Goal: Task Accomplishment & Management: Use online tool/utility

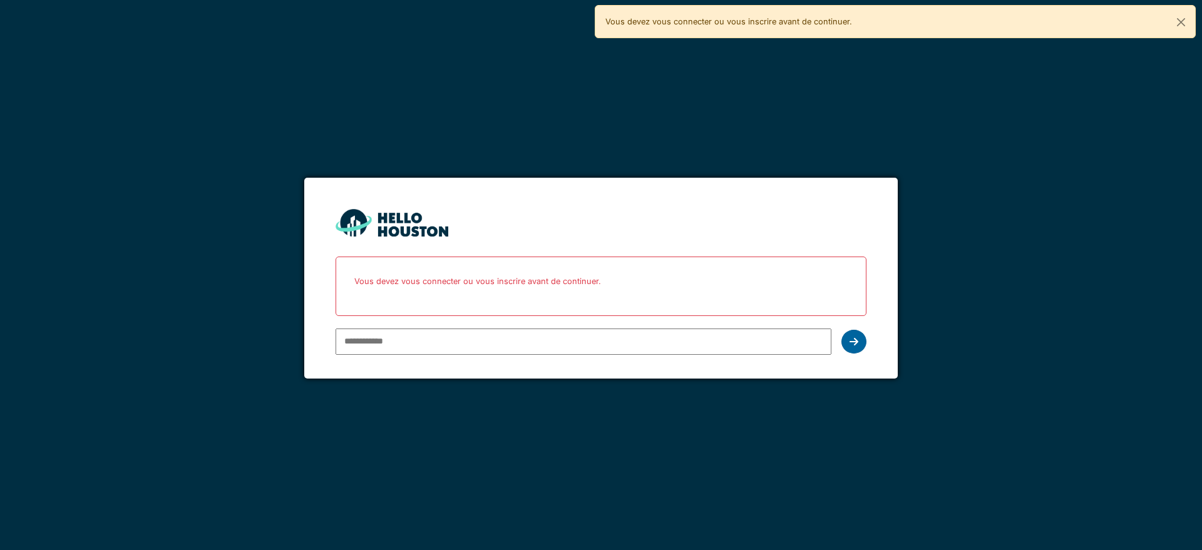
type input "**********"
click at [854, 347] on div at bounding box center [853, 342] width 25 height 24
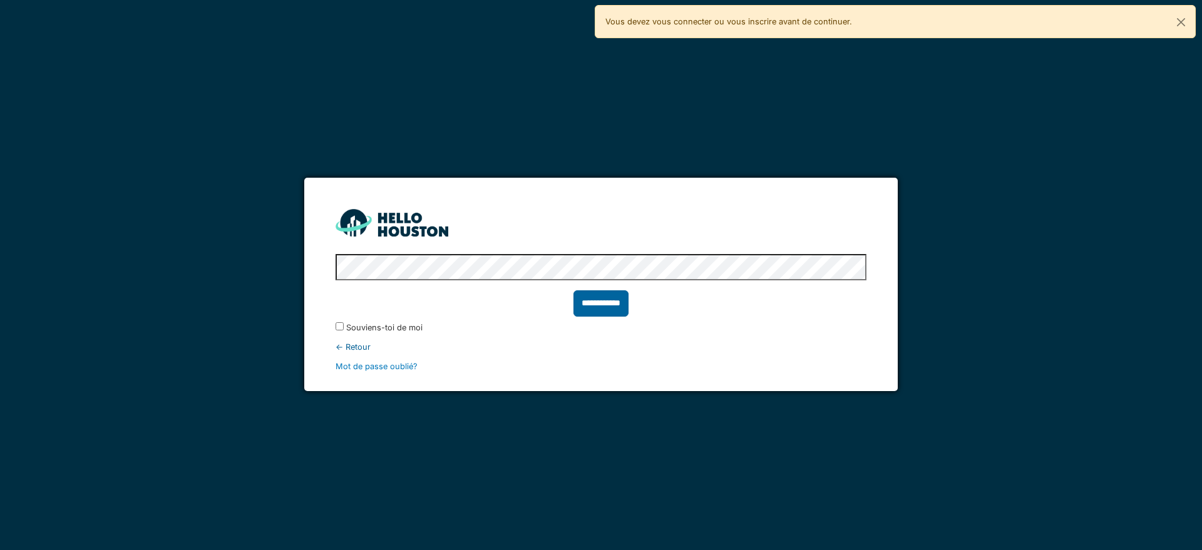
click at [588, 302] on input "**********" at bounding box center [600, 303] width 55 height 26
type input "******"
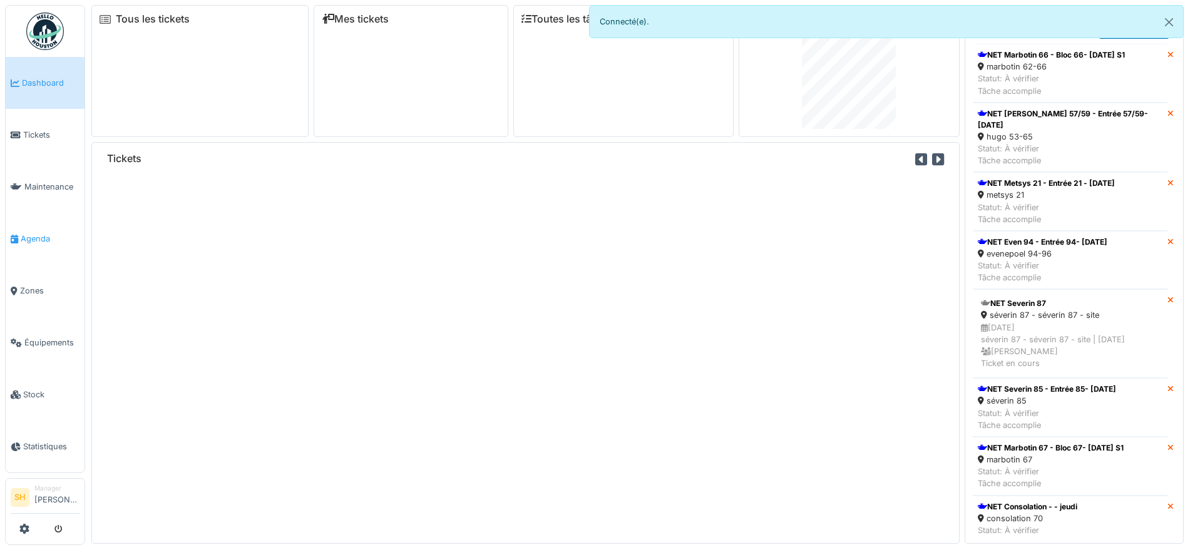
click at [51, 234] on span "Agenda" at bounding box center [50, 239] width 59 height 12
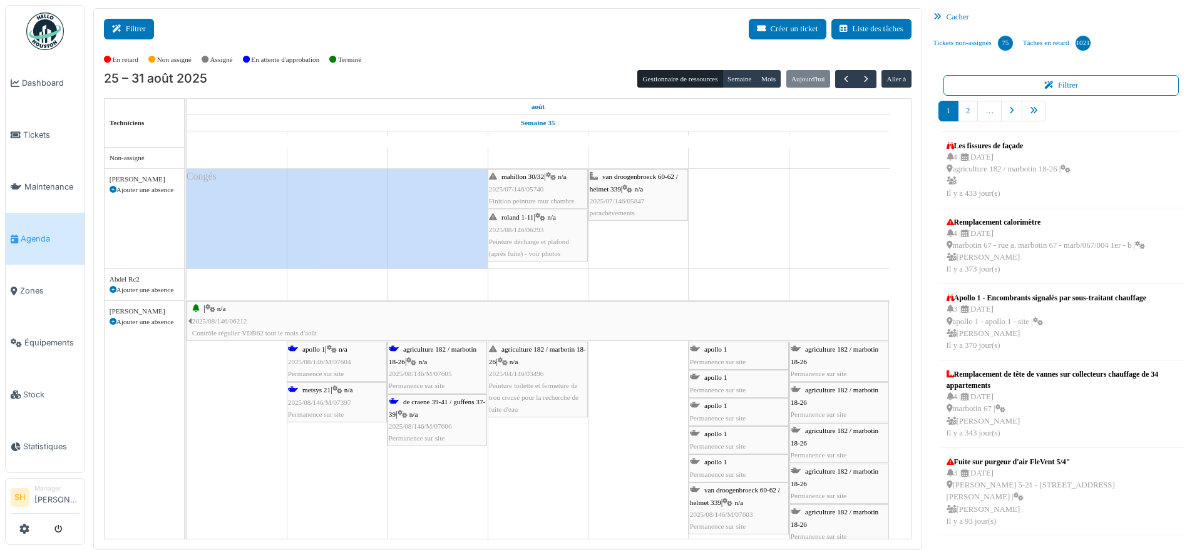
click at [141, 26] on button "Filtrer" at bounding box center [129, 29] width 50 height 21
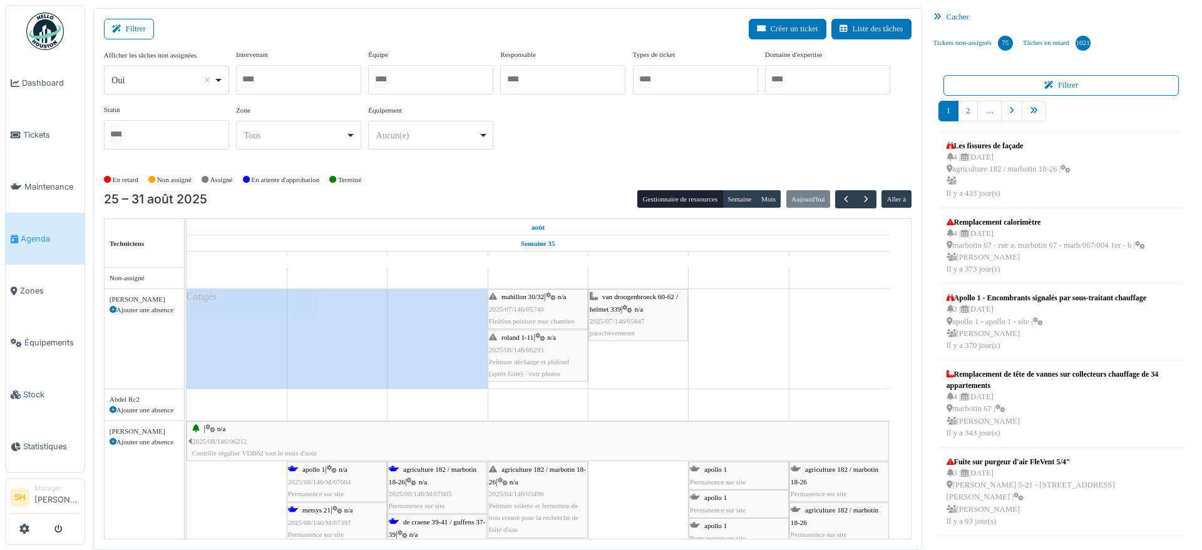
click at [428, 74] on div at bounding box center [430, 79] width 125 height 29
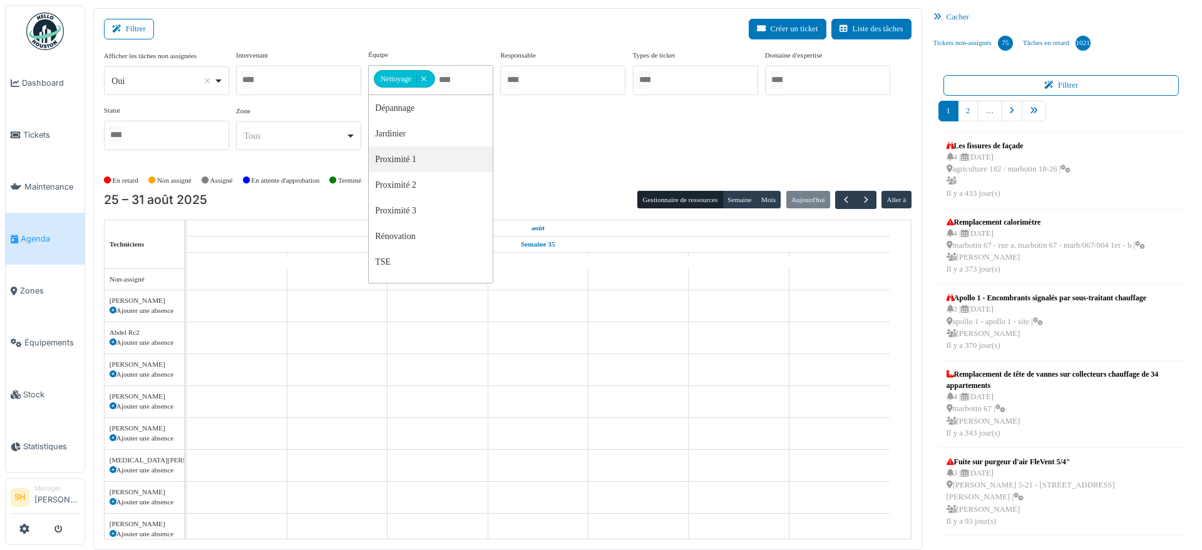
click at [618, 147] on div "Afficher les tâches non assignées *** Oui Remove item Oui Non Intervenant Abdel…" at bounding box center [507, 104] width 807 height 111
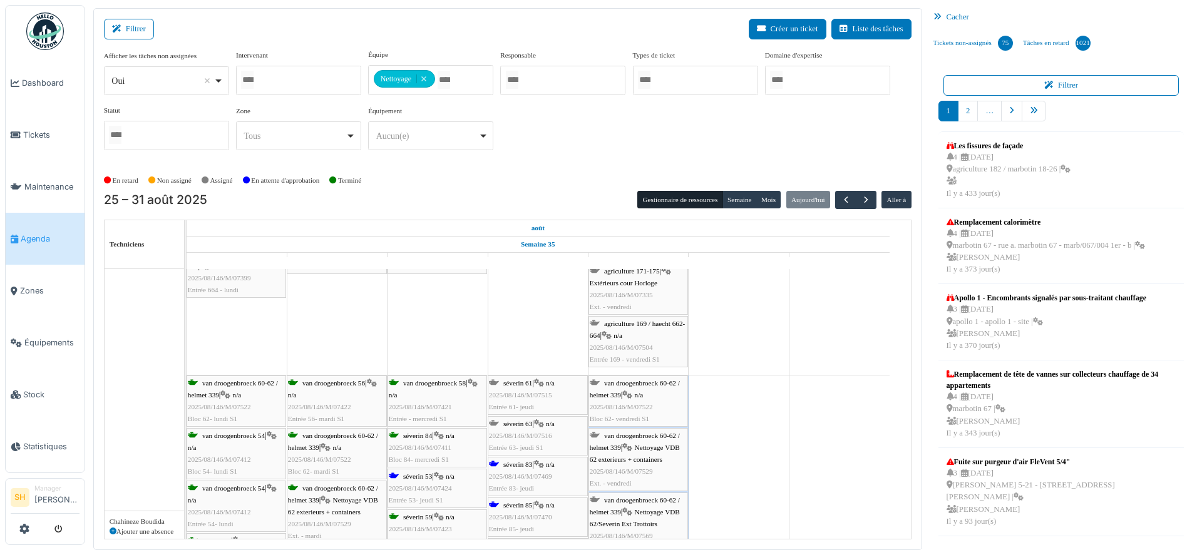
scroll to position [469, 0]
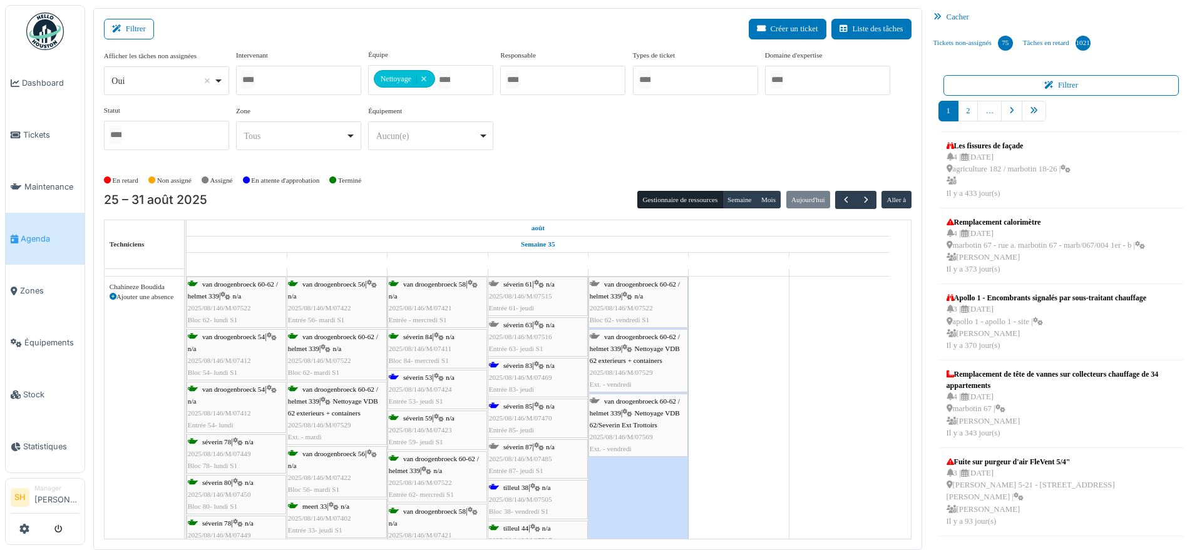
click at [414, 380] on span "séverin 53" at bounding box center [417, 378] width 29 height 8
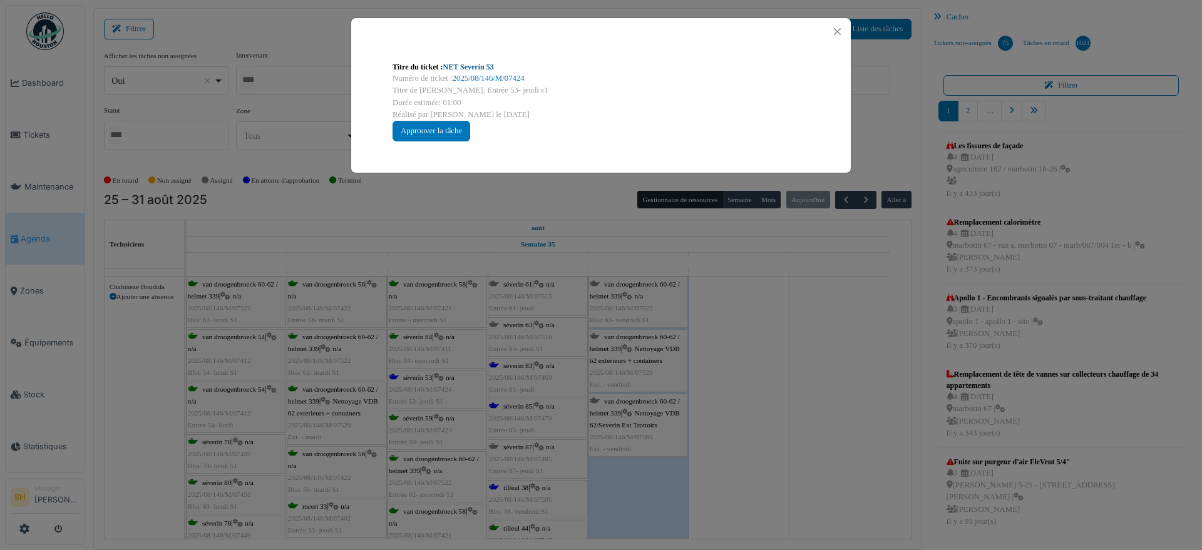
click at [471, 69] on link "NET Severin 53" at bounding box center [468, 67] width 51 height 9
click at [837, 410] on div "Titre du ticket : NET Severin 53 Numéro de ticket : 2025/08/146/M/07424 Titre d…" at bounding box center [601, 275] width 1202 height 550
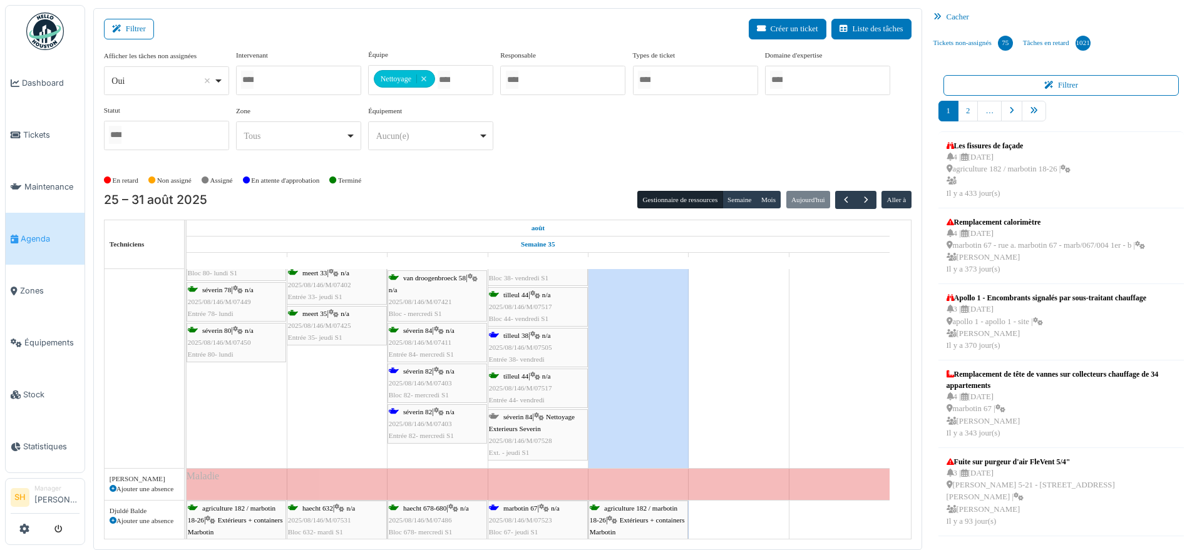
scroll to position [704, 0]
click at [416, 369] on span "séverin 82" at bounding box center [417, 370] width 29 height 8
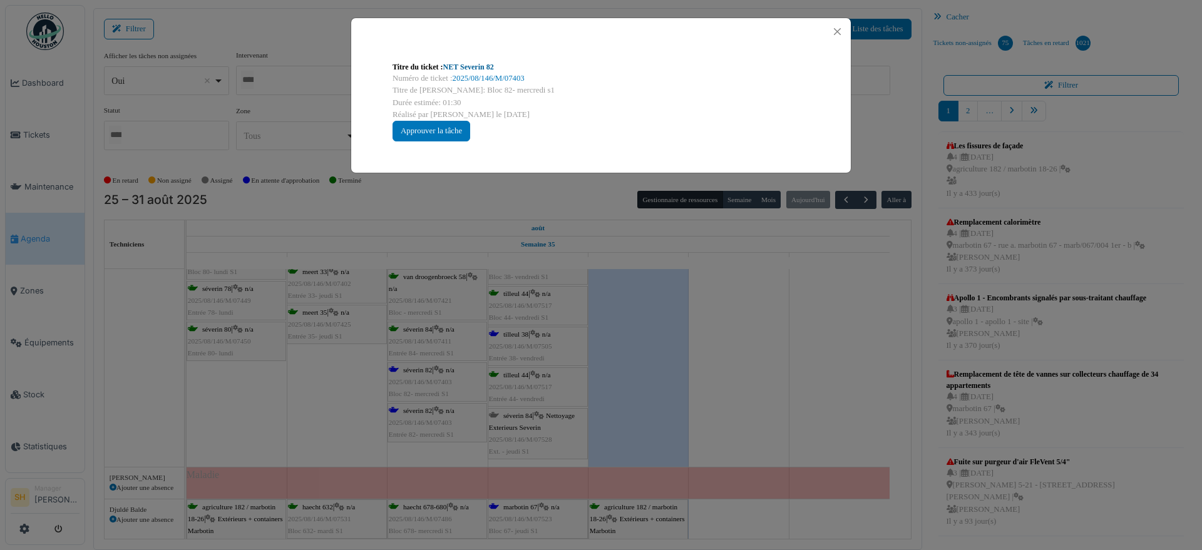
click at [472, 69] on link "NET Severin 82" at bounding box center [468, 67] width 51 height 9
click at [752, 402] on div "Titre du ticket : NET Severin 82 Numéro de ticket : 2025/08/146/M/07403 Titre d…" at bounding box center [601, 275] width 1202 height 550
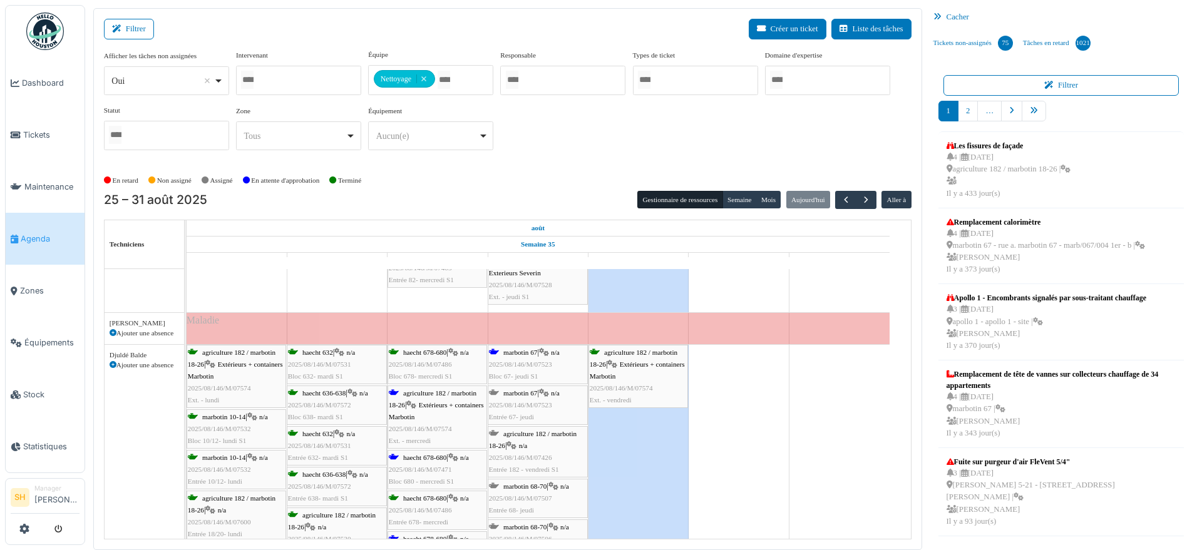
scroll to position [861, 0]
click at [111, 328] on icon at bounding box center [113, 331] width 7 height 7
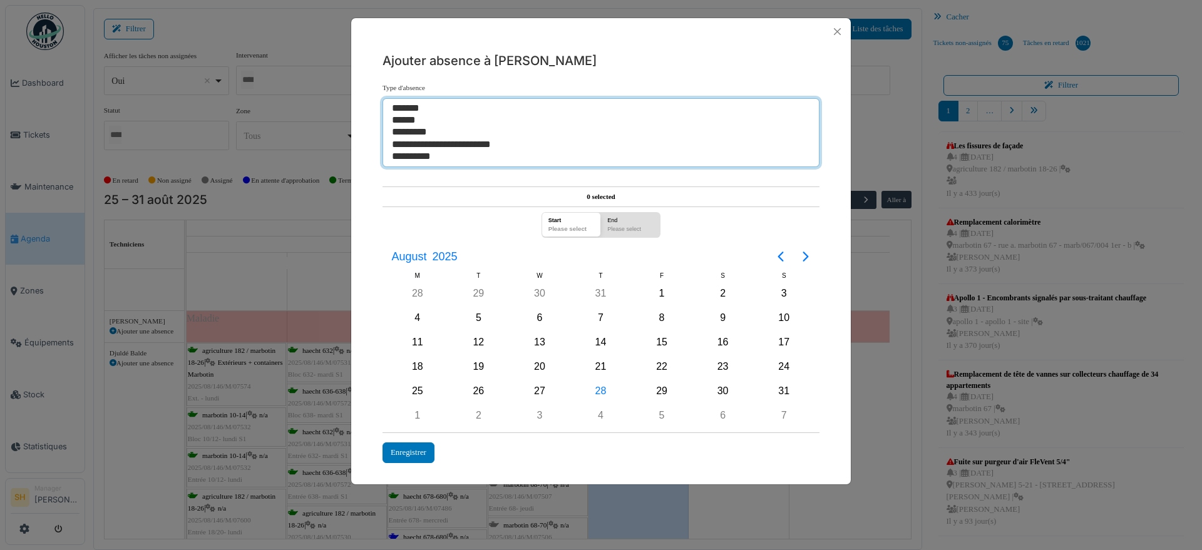
select select "**"
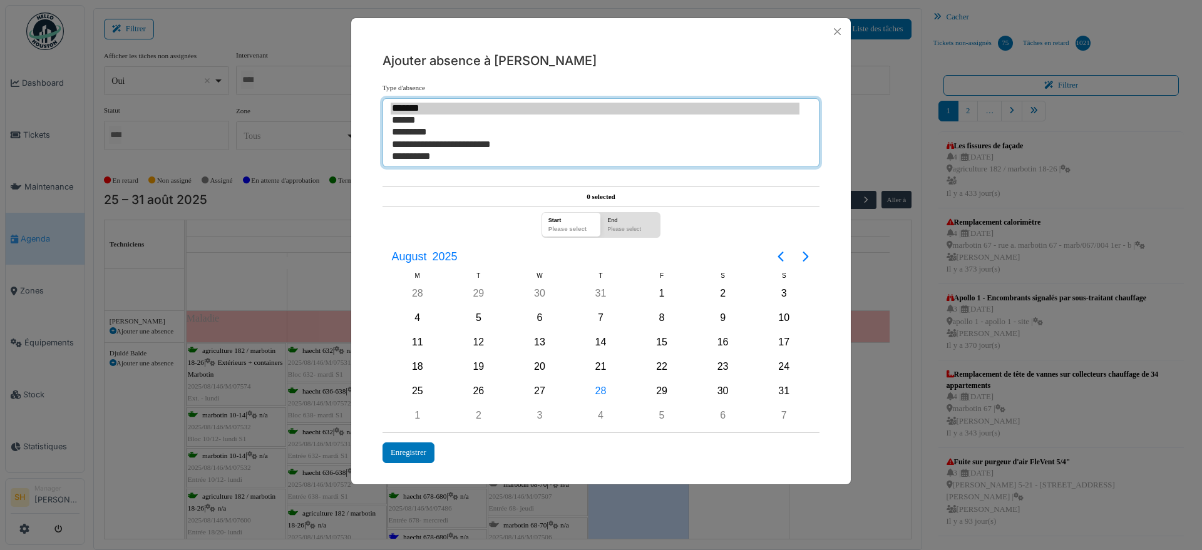
click at [413, 106] on option "*******" at bounding box center [595, 109] width 409 height 12
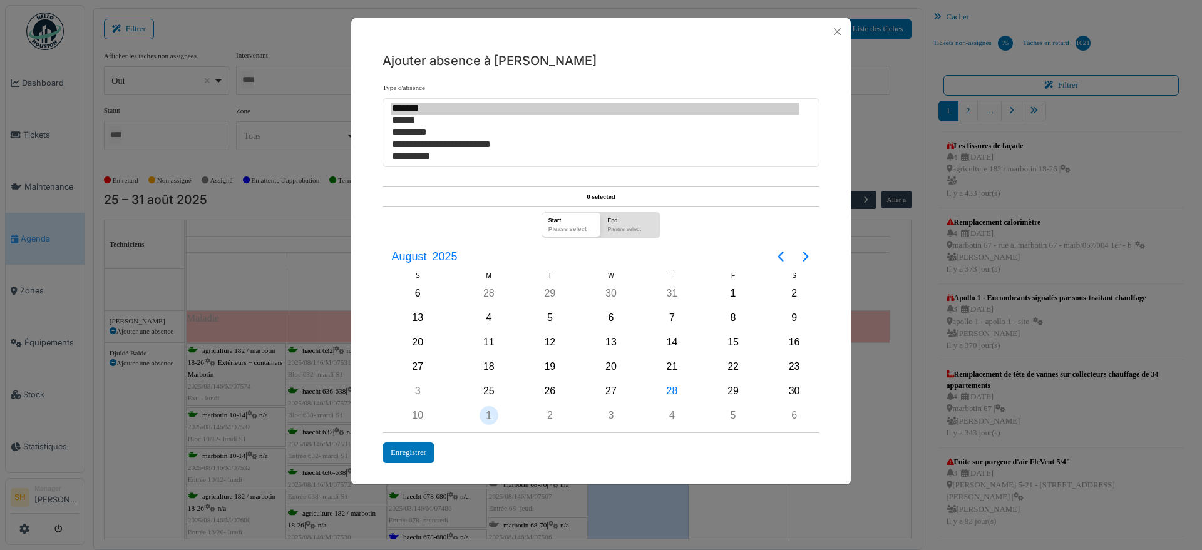
drag, startPoint x: 421, startPoint y: 412, endPoint x: 492, endPoint y: 414, distance: 71.4
click at [492, 414] on div "1" at bounding box center [488, 415] width 19 height 19
click at [419, 415] on div "1" at bounding box center [417, 415] width 19 height 19
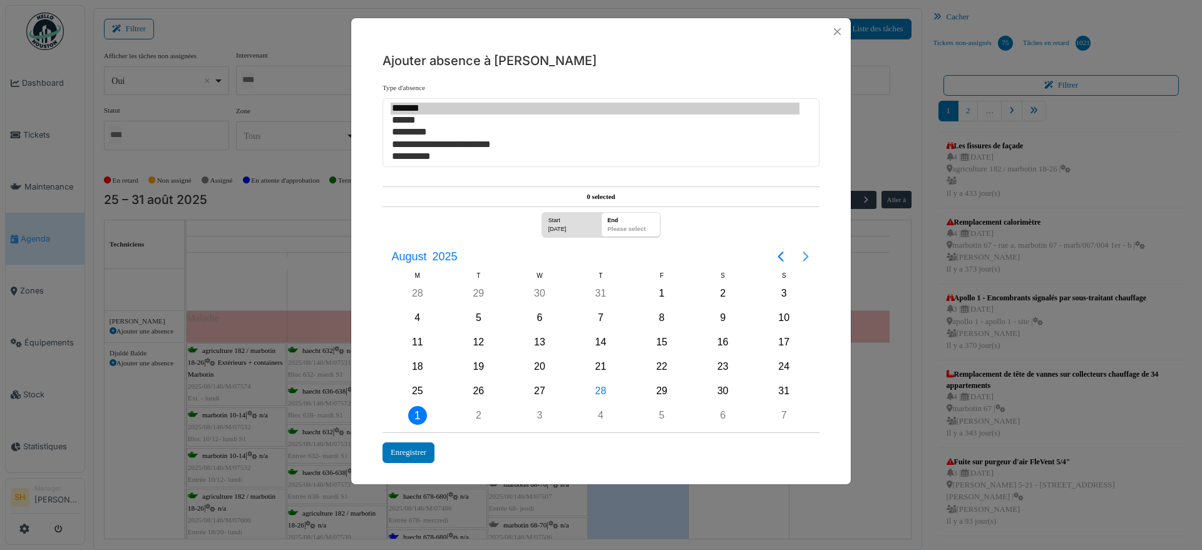
click at [804, 257] on icon "Next page" at bounding box center [805, 256] width 15 height 15
click at [805, 251] on icon "Next page" at bounding box center [805, 256] width 15 height 15
click at [542, 392] on div "1" at bounding box center [539, 391] width 19 height 19
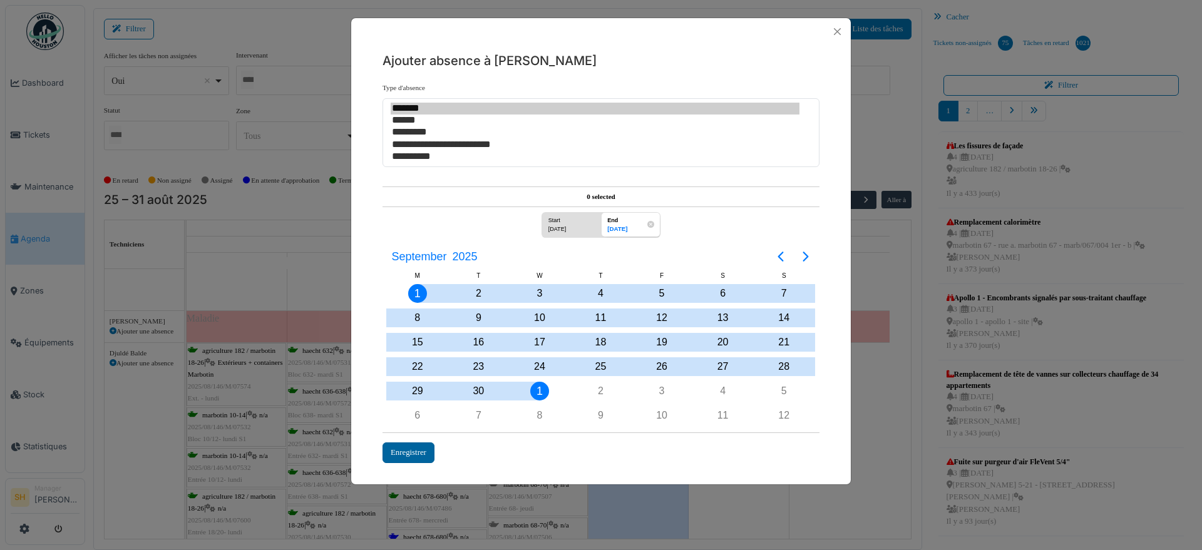
click at [416, 451] on div "Enregistrer" at bounding box center [408, 452] width 52 height 21
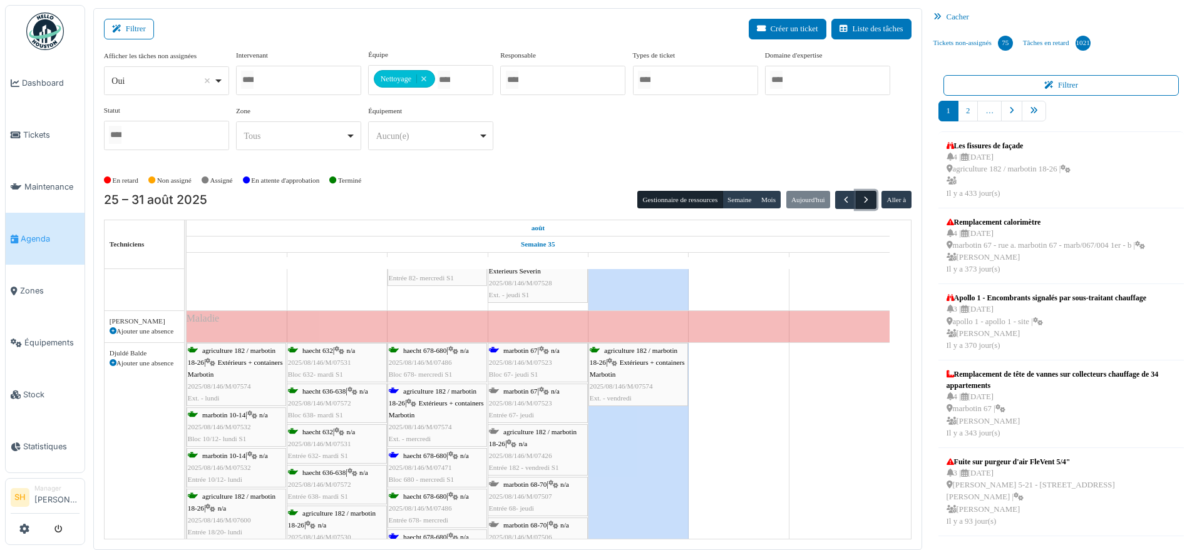
click at [861, 200] on span "button" at bounding box center [866, 200] width 11 height 11
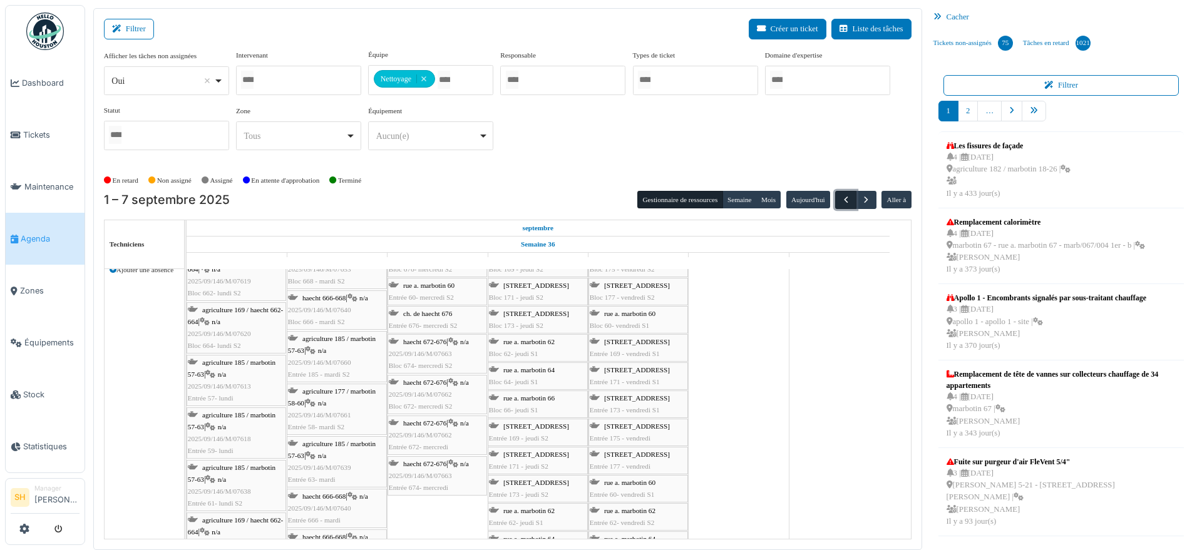
click at [841, 197] on span "button" at bounding box center [846, 200] width 11 height 11
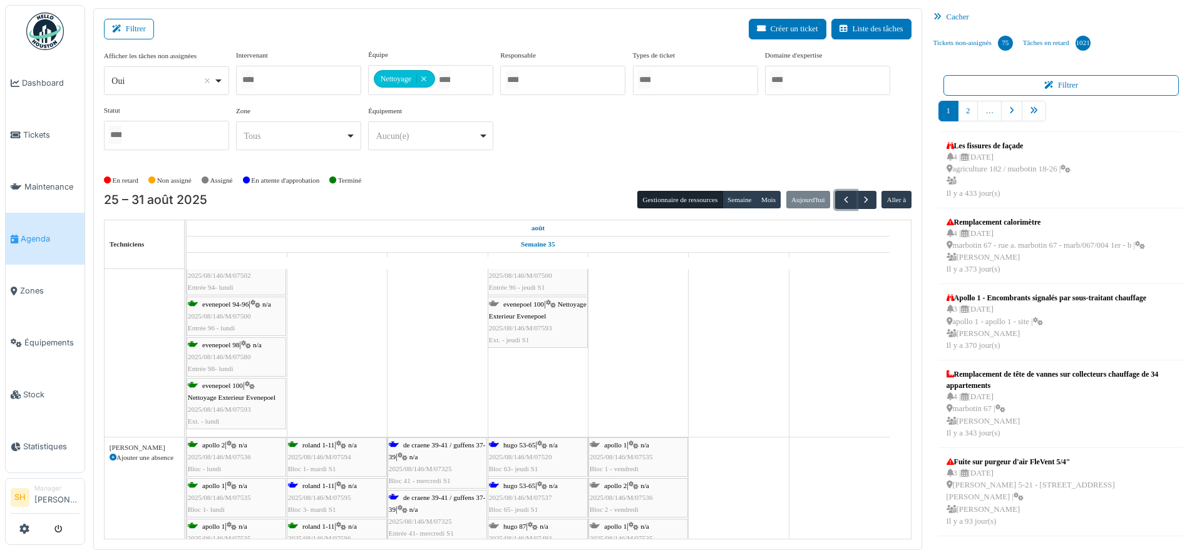
scroll to position [2269, 0]
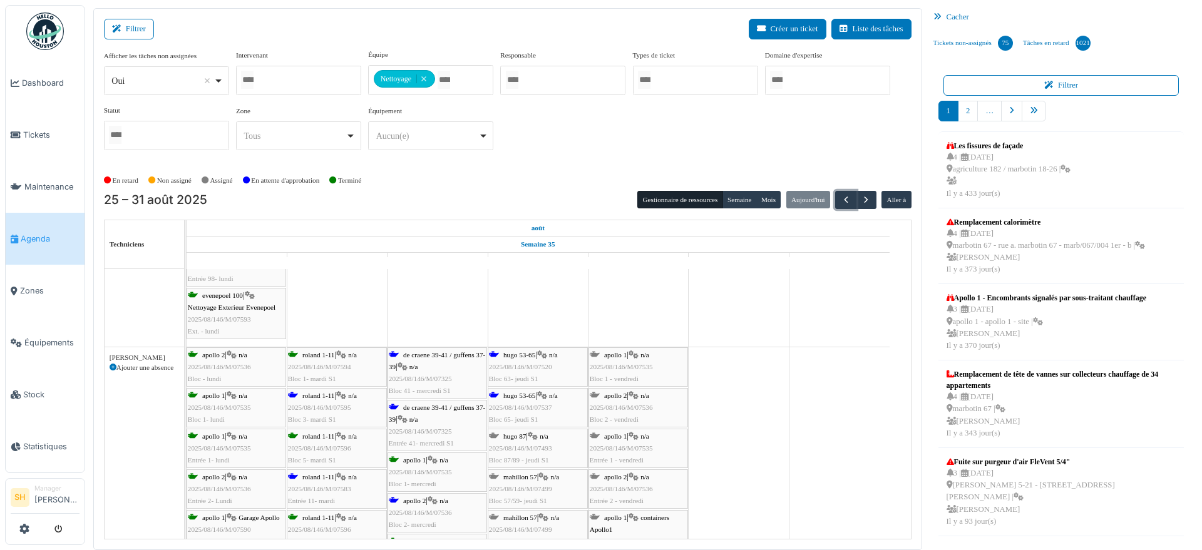
click at [431, 355] on span "de craene 39-41 / guffens 37-39" at bounding box center [437, 360] width 96 height 19
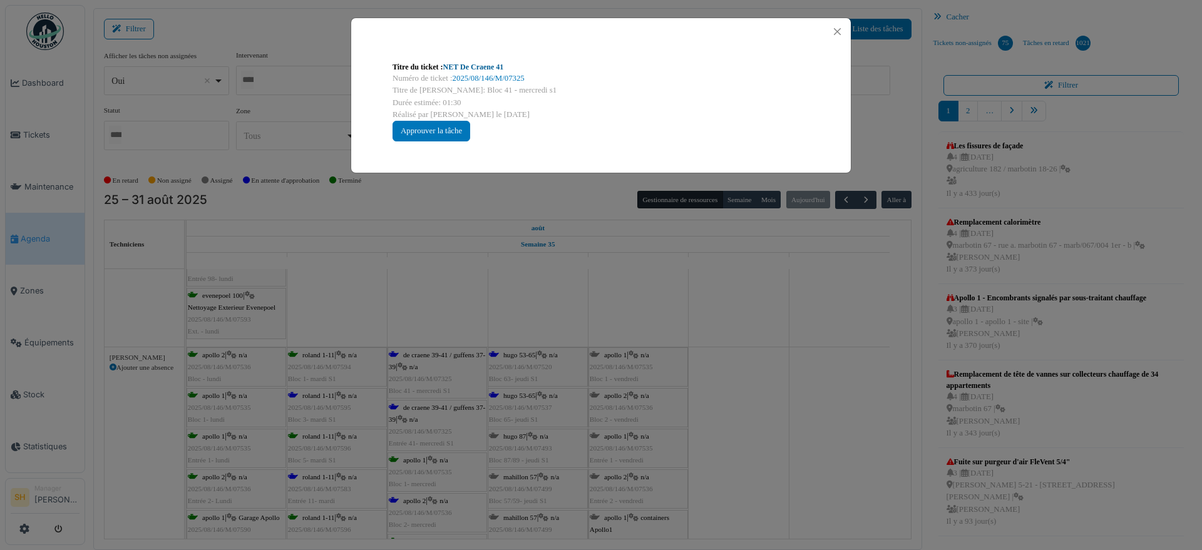
click at [489, 65] on link "NET De Craene 41" at bounding box center [473, 67] width 61 height 9
click at [778, 300] on div "Titre du ticket : NET De Craene 41 Numéro de ticket : 2025/08/146/M/07325 Titre…" at bounding box center [601, 275] width 1202 height 550
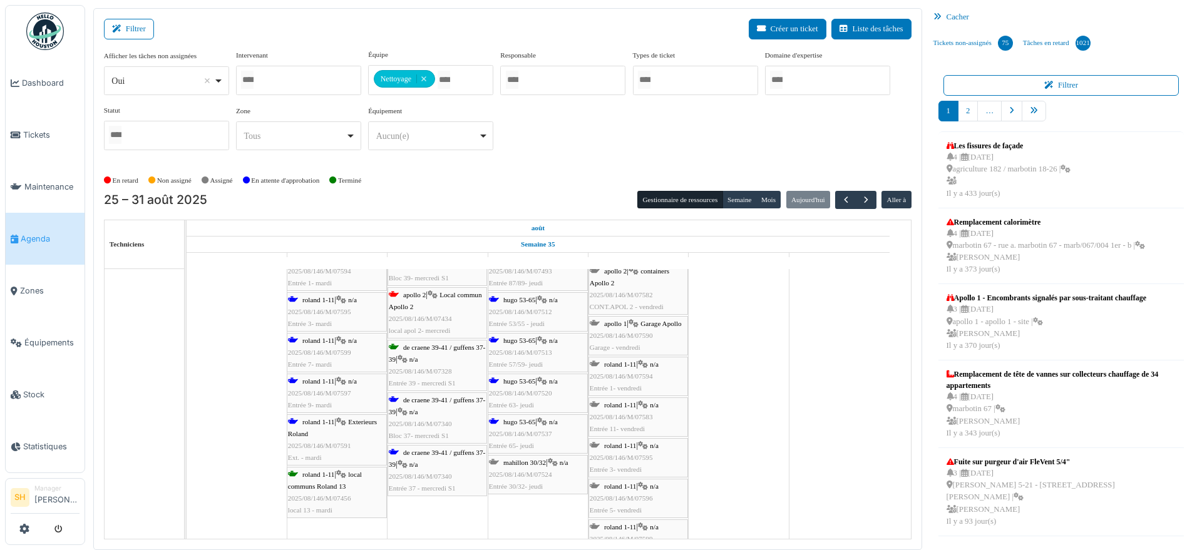
scroll to position [2582, 0]
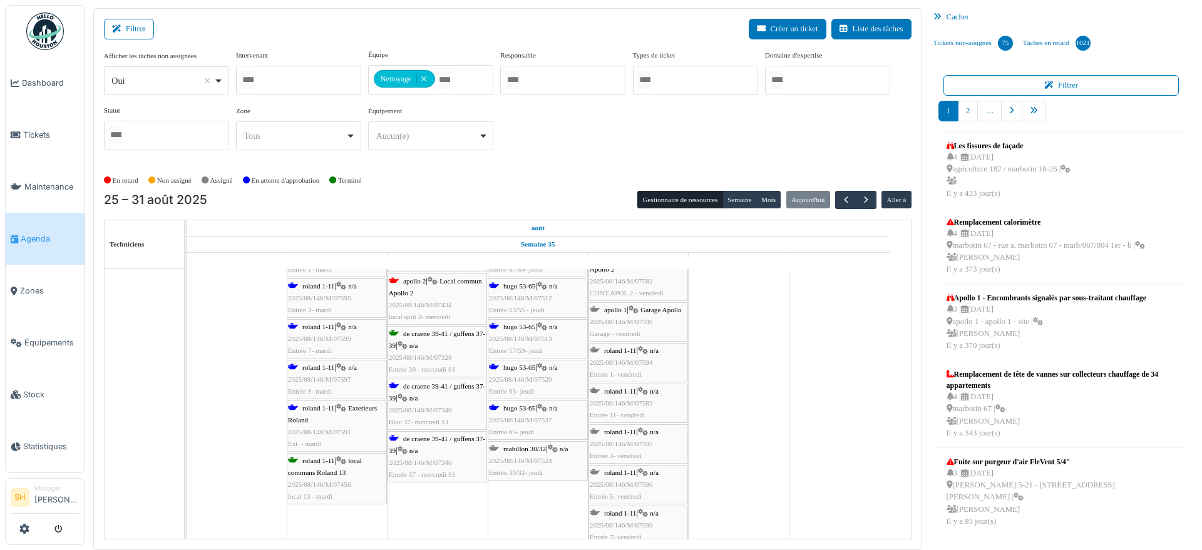
click at [425, 331] on span "de craene 39-41 / guffens 37-39" at bounding box center [437, 339] width 96 height 19
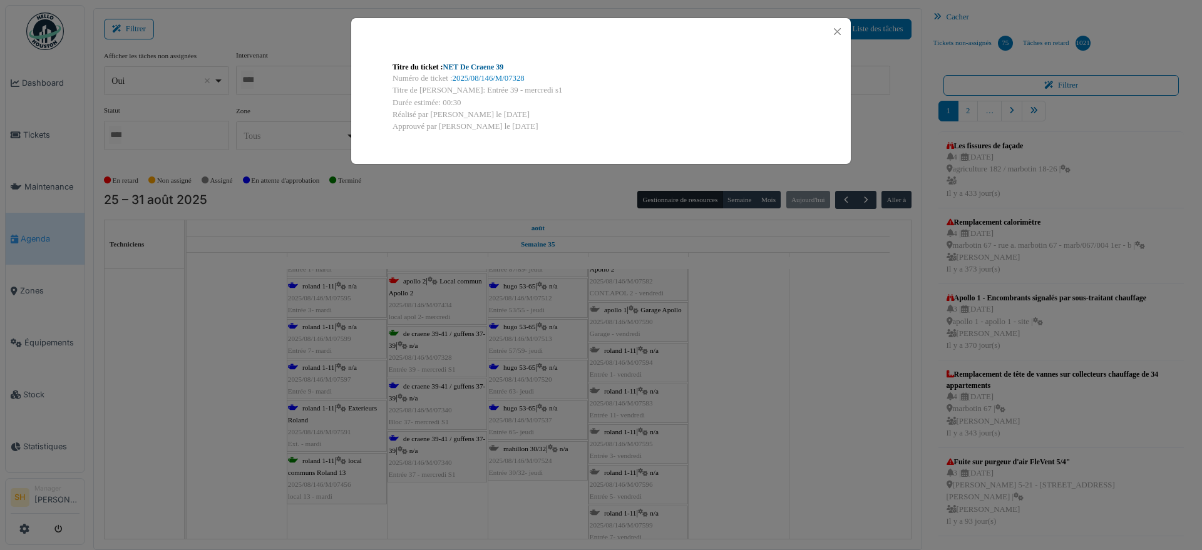
click at [483, 66] on link "NET De Craene 39" at bounding box center [473, 67] width 61 height 9
drag, startPoint x: 781, startPoint y: 396, endPoint x: 765, endPoint y: 397, distance: 15.7
click at [782, 397] on div "Titre du ticket : NET De Craene 39 Numéro de ticket : 2025/08/146/M/07328 Titre…" at bounding box center [601, 275] width 1202 height 550
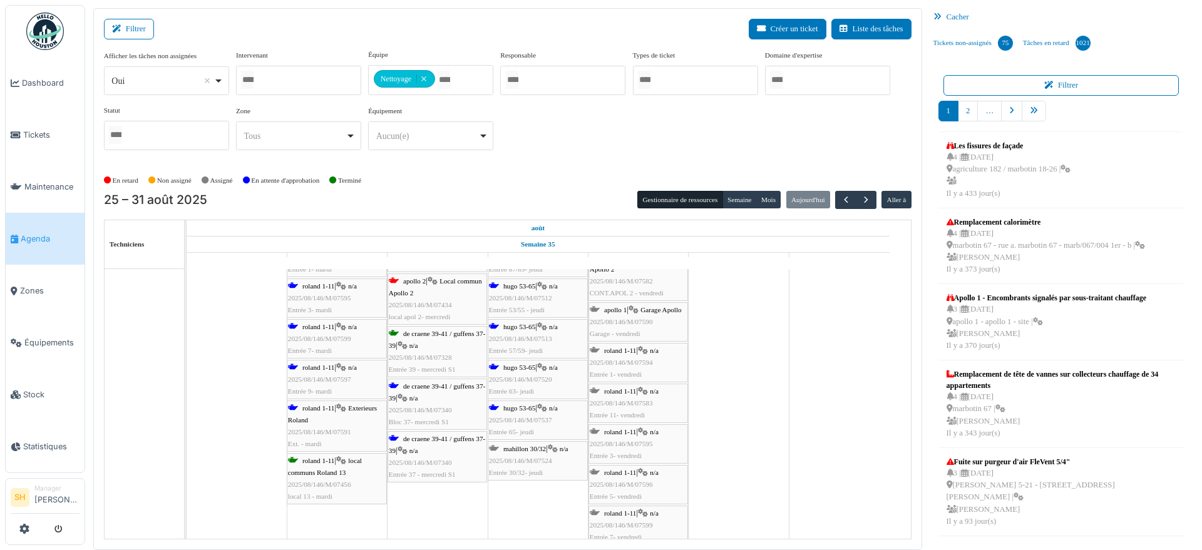
click at [443, 440] on span "de craene 39-41 / guffens 37-39" at bounding box center [437, 444] width 96 height 19
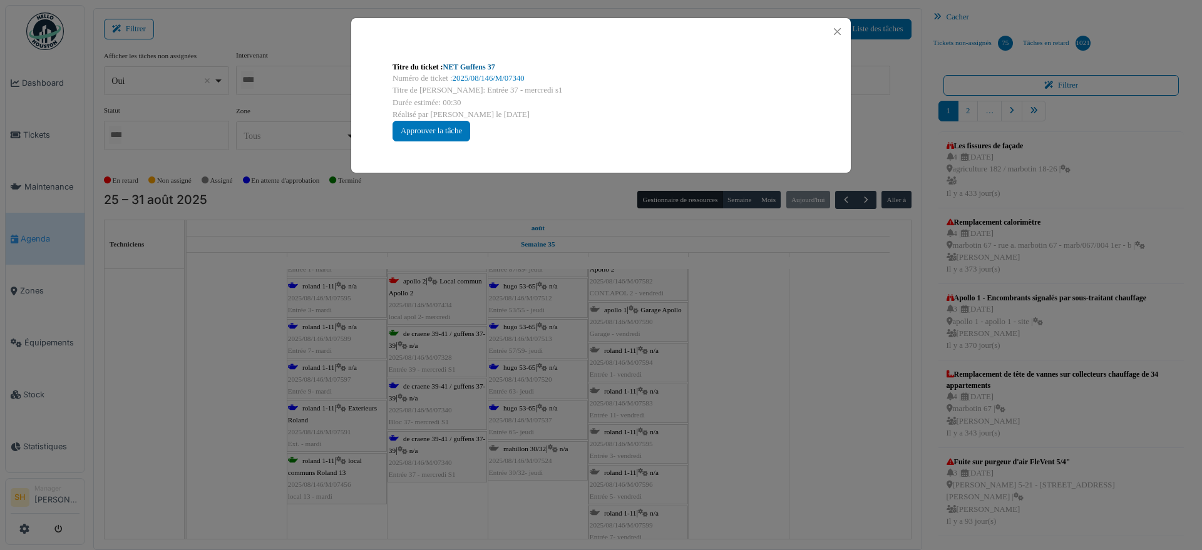
click at [477, 68] on link "NET Guffens 37" at bounding box center [469, 67] width 52 height 9
click at [773, 461] on div "Titre du ticket : NET Guffens 37 Numéro de ticket : 2025/08/146/M/07340 Titre d…" at bounding box center [601, 275] width 1202 height 550
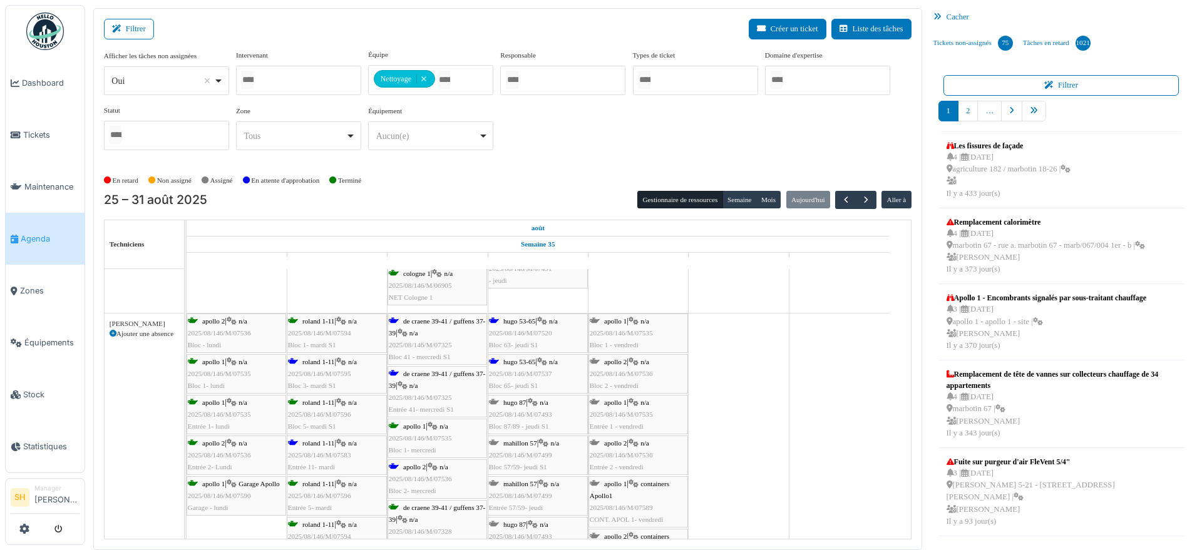
scroll to position [3833, 0]
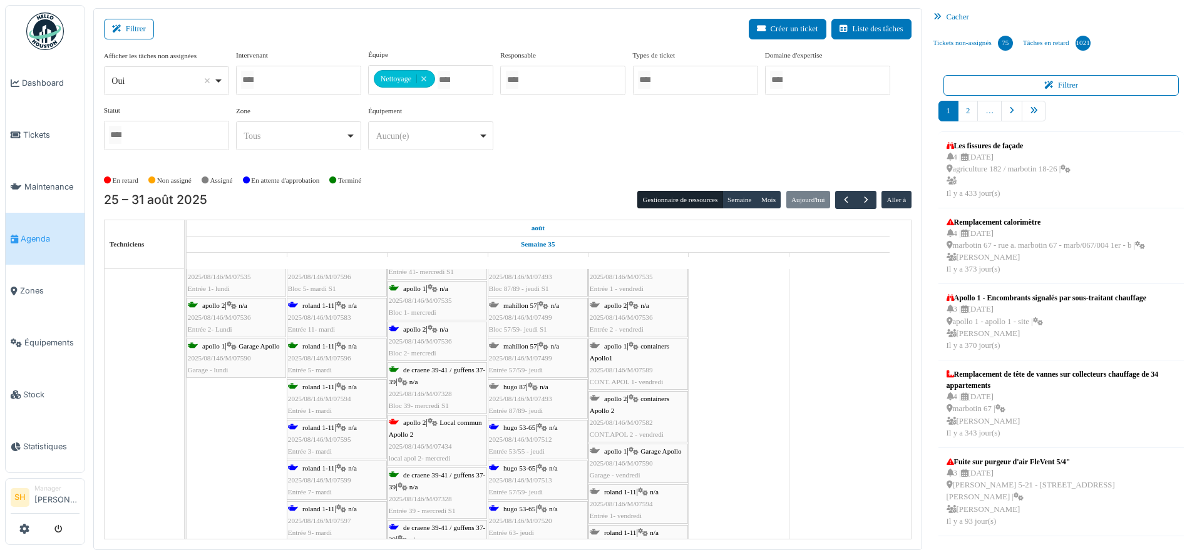
click at [315, 467] on span "roland 1-11" at bounding box center [318, 468] width 32 height 8
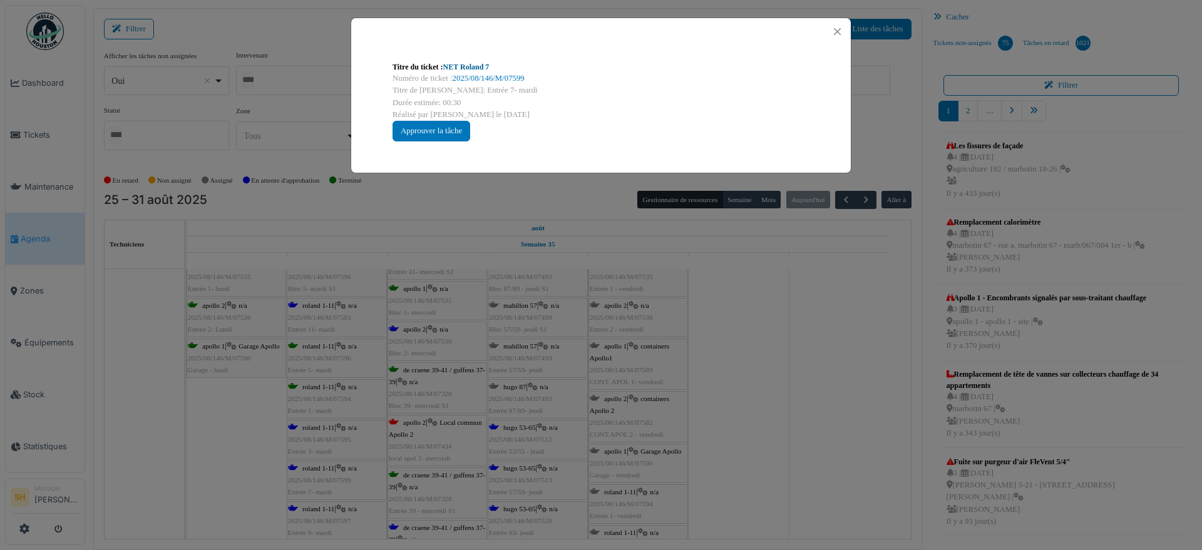
click at [482, 66] on link "NET Roland 7" at bounding box center [466, 67] width 46 height 9
click at [800, 375] on div "Titre du ticket : NET Roland 7 Numéro de ticket : 2025/08/146/M/07599 Titre de …" at bounding box center [601, 275] width 1202 height 550
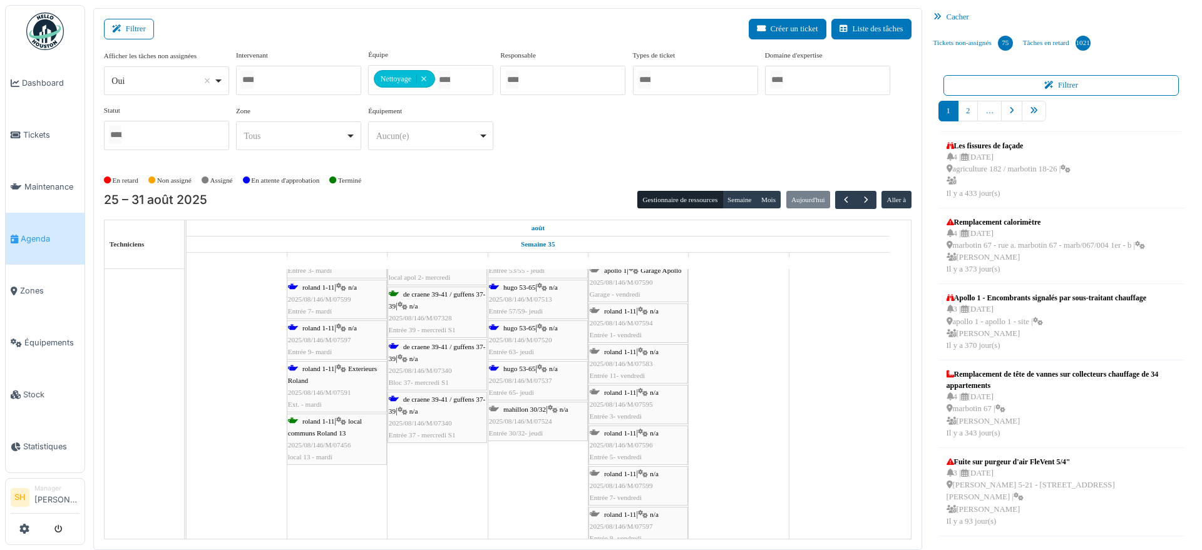
scroll to position [3990, 0]
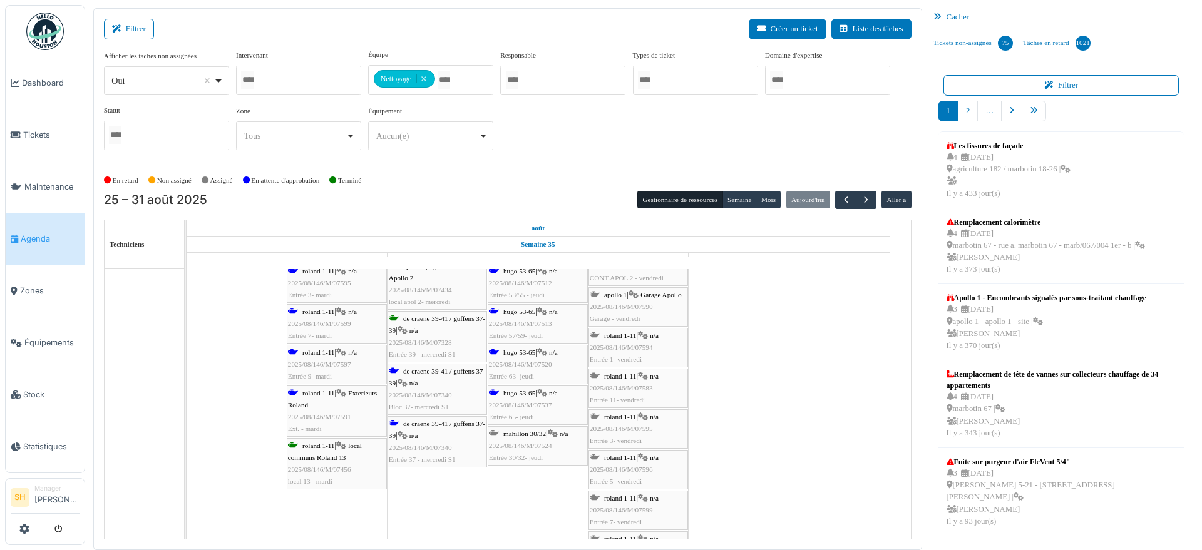
click at [526, 396] on span "hugo 53-65" at bounding box center [519, 393] width 32 height 8
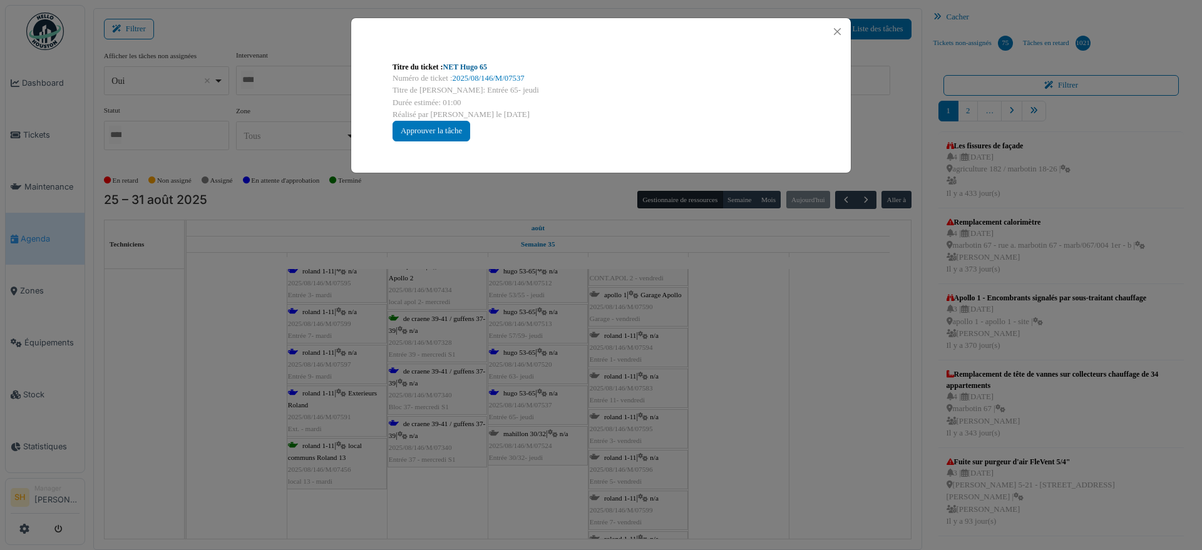
click at [465, 67] on link "NET Hugo 65" at bounding box center [465, 67] width 44 height 9
click at [836, 31] on button "Close" at bounding box center [837, 31] width 17 height 17
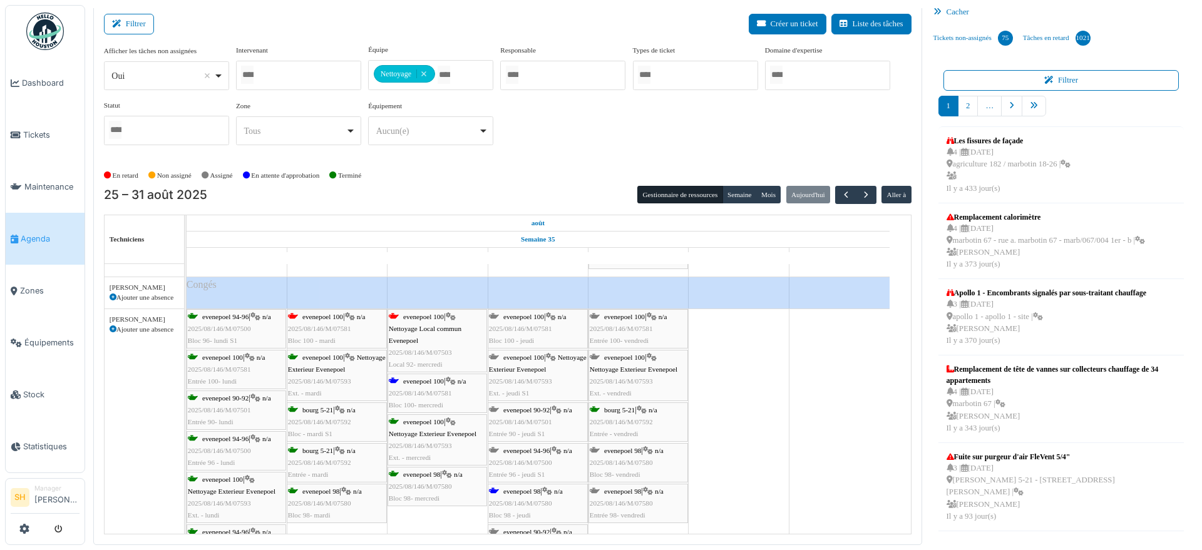
scroll to position [4295, 0]
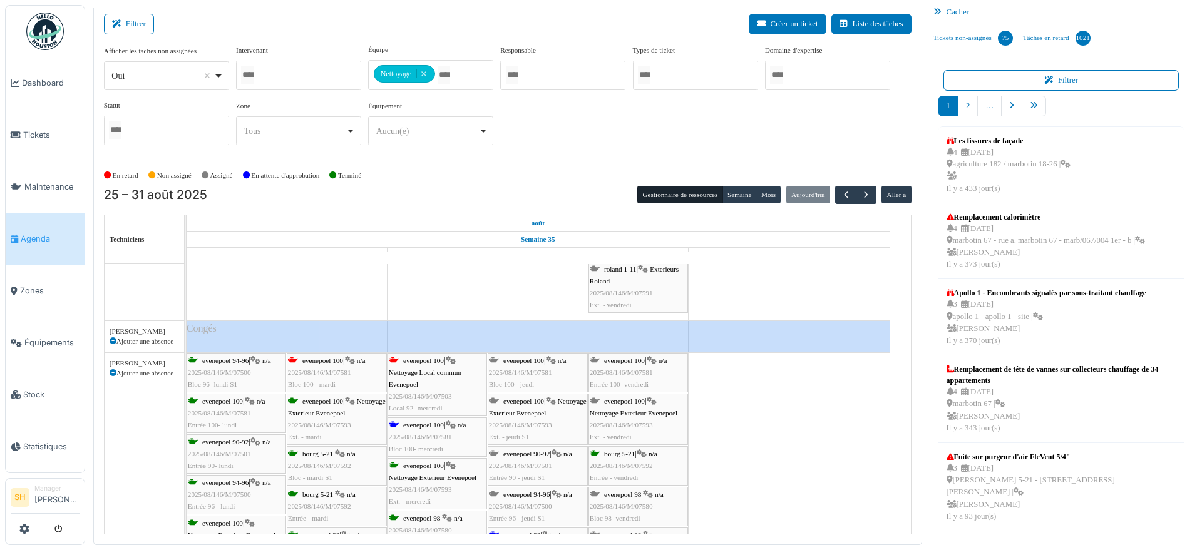
click at [337, 362] on span "evenepoel 100" at bounding box center [322, 361] width 41 height 8
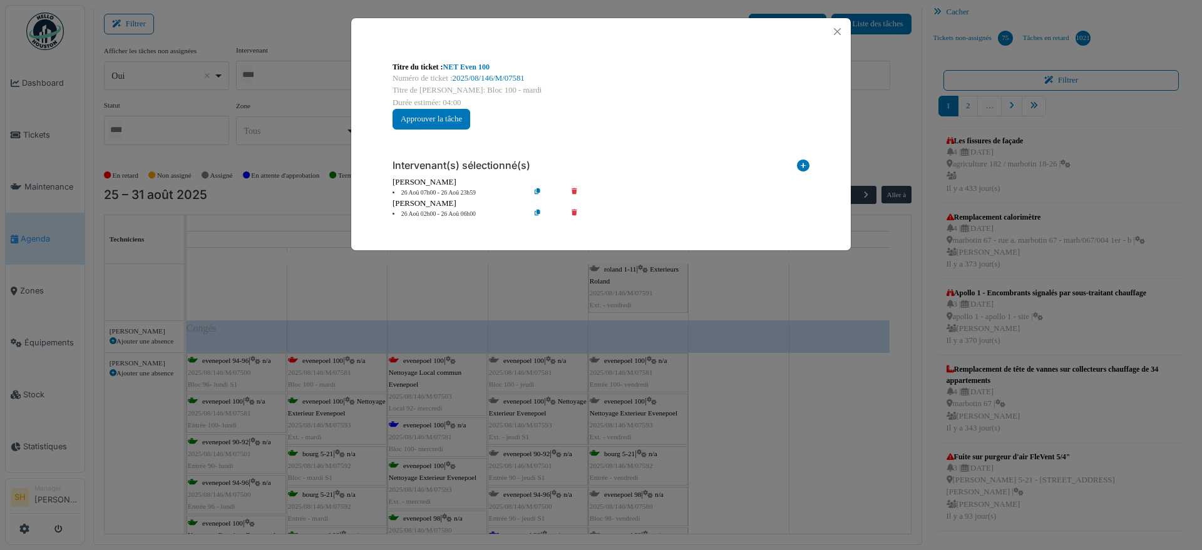
click at [470, 73] on div "Numéro de ticket : 2025/08/146/M/07581" at bounding box center [600, 79] width 417 height 12
click at [471, 66] on link "NET Even 100" at bounding box center [466, 67] width 46 height 9
click at [736, 408] on div "Titre du ticket : NET Even 100 Numéro de ticket : 2025/08/146/M/07581 Titre de …" at bounding box center [601, 275] width 1202 height 550
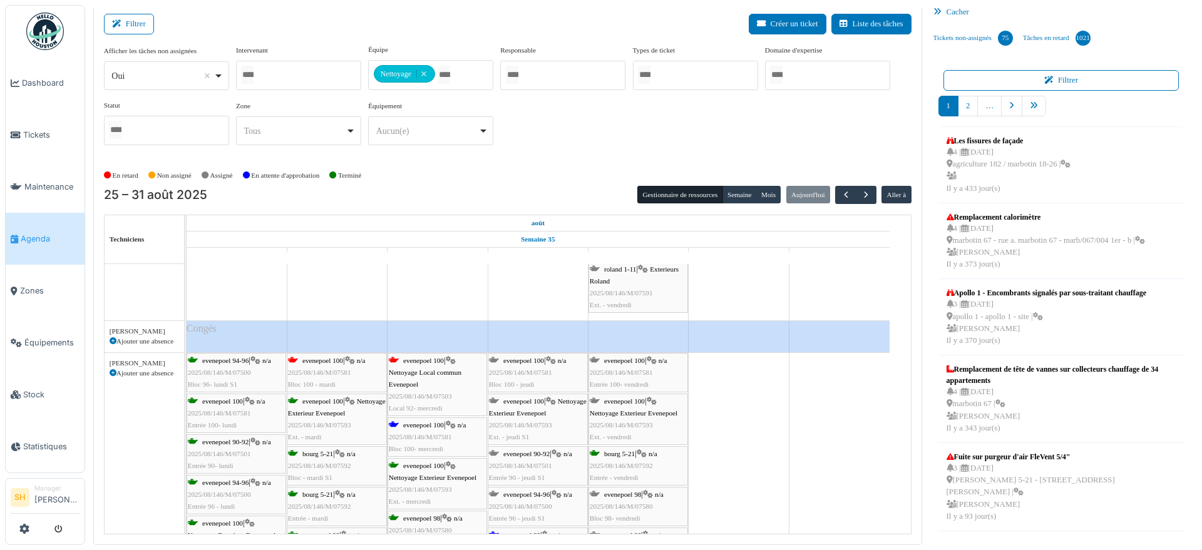
click at [407, 426] on span "evenepoel 100" at bounding box center [423, 425] width 41 height 8
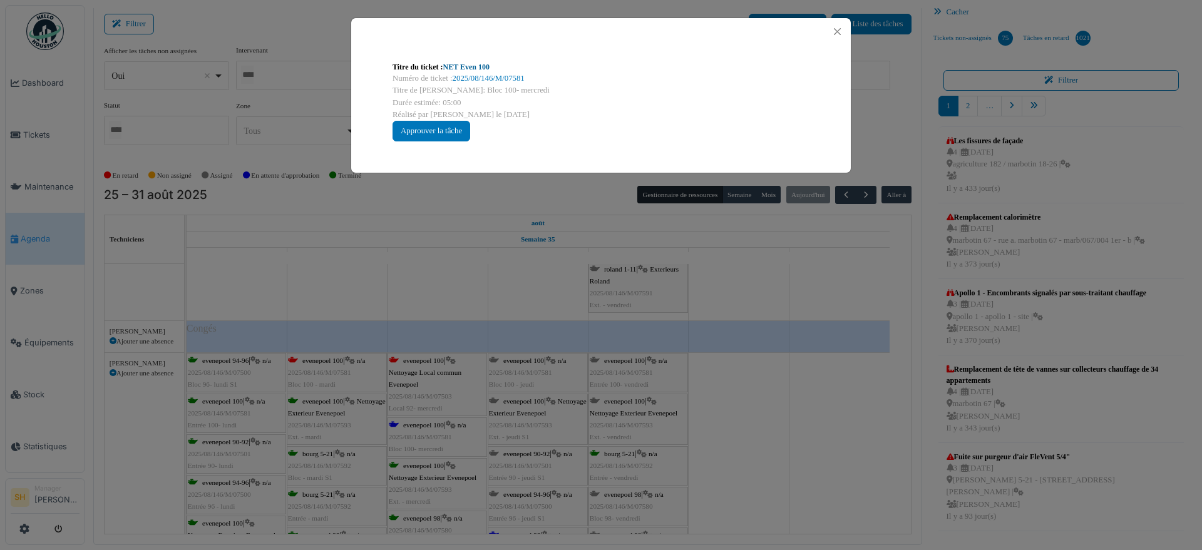
click at [461, 71] on div "Titre du ticket : NET Even 100" at bounding box center [600, 66] width 417 height 11
click at [458, 63] on link "NET Even 100" at bounding box center [466, 67] width 46 height 9
click at [822, 287] on div "Titre du ticket : NET Even 100 Numéro de ticket : 2025/08/146/M/07581 Titre de …" at bounding box center [601, 275] width 1202 height 550
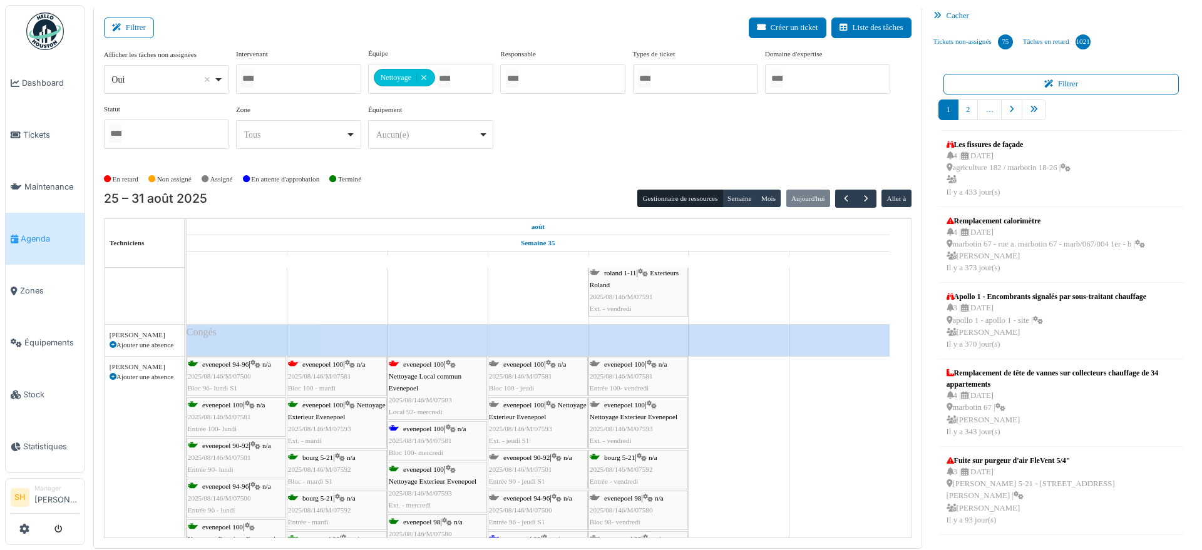
scroll to position [0, 0]
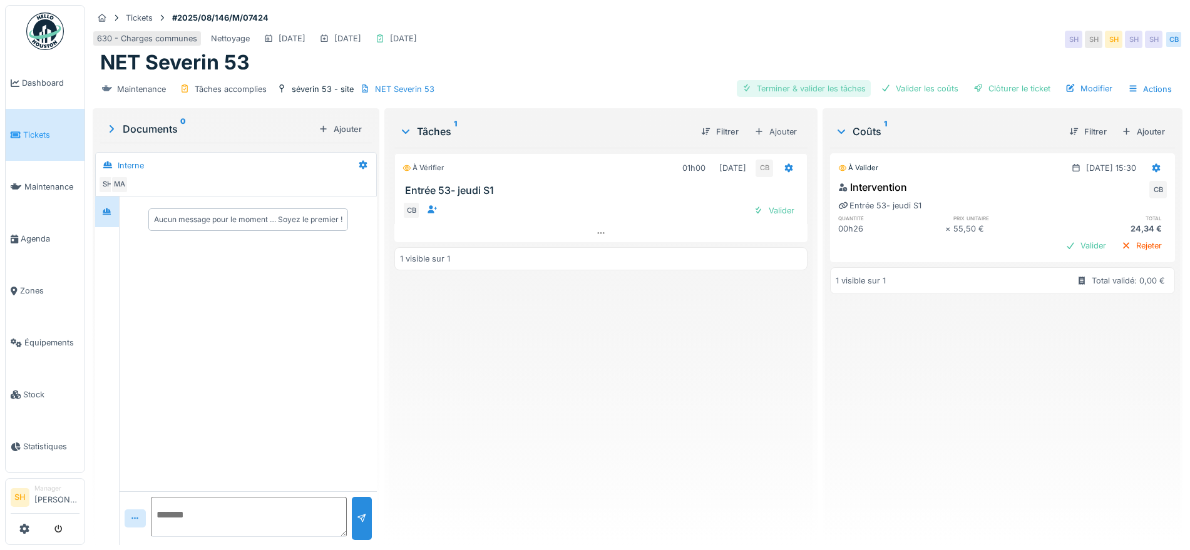
click at [790, 88] on div "Terminer & valider les tâches" at bounding box center [804, 88] width 134 height 17
click at [891, 84] on div "Valider les coûts" at bounding box center [920, 88] width 88 height 17
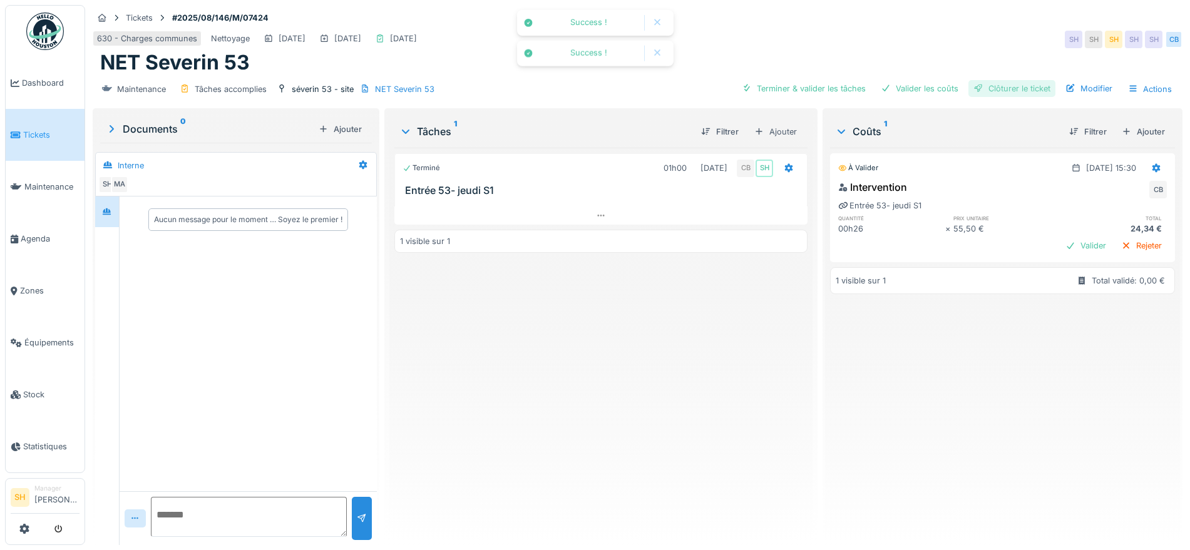
click at [985, 85] on div "Clôturer le ticket" at bounding box center [1011, 88] width 87 height 17
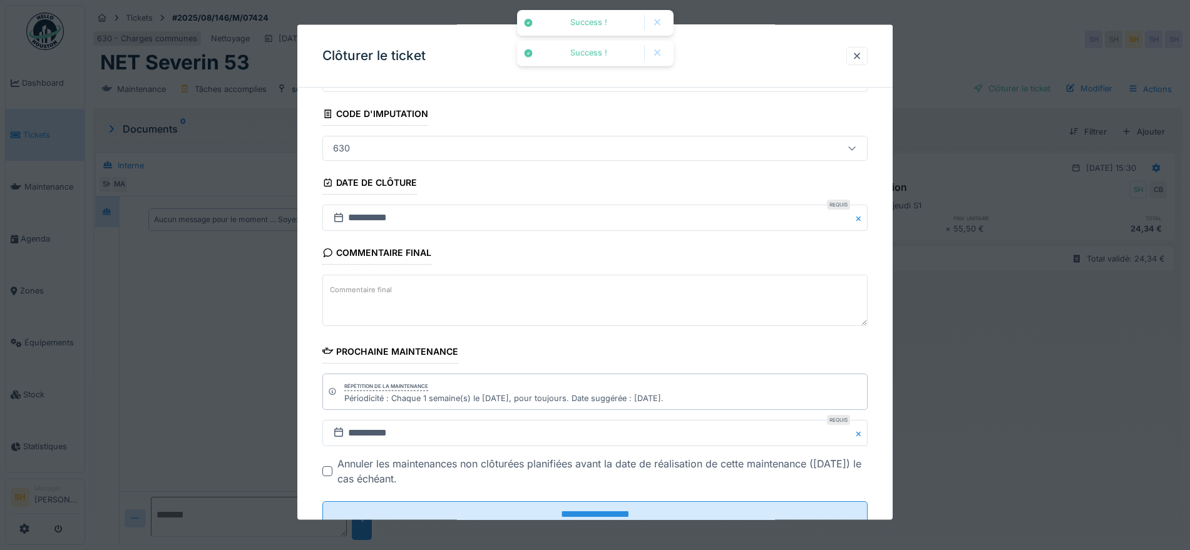
scroll to position [107, 0]
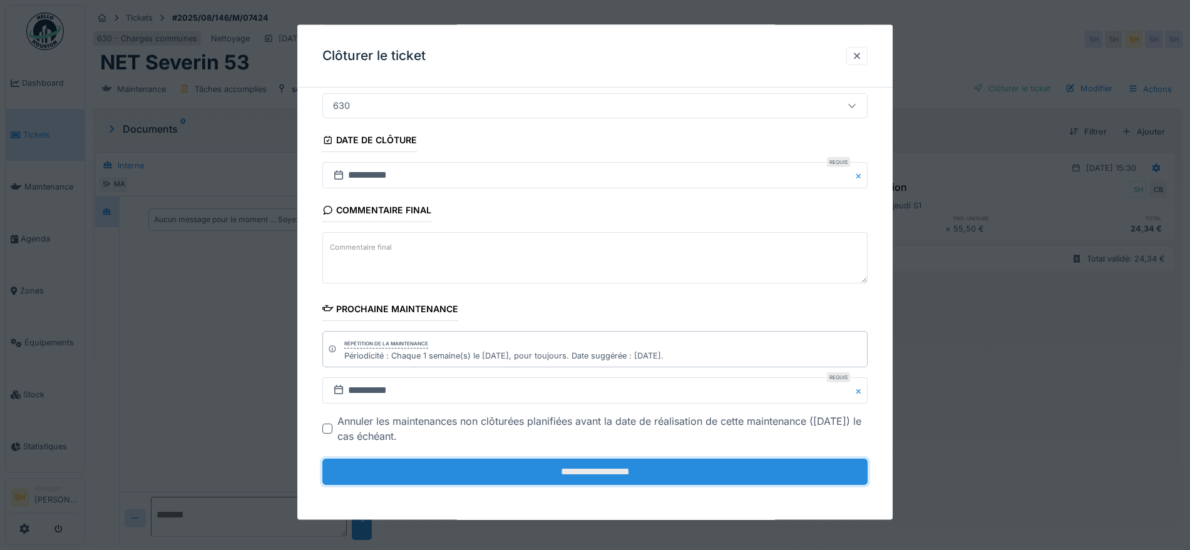
click at [533, 471] on input "**********" at bounding box center [594, 472] width 545 height 26
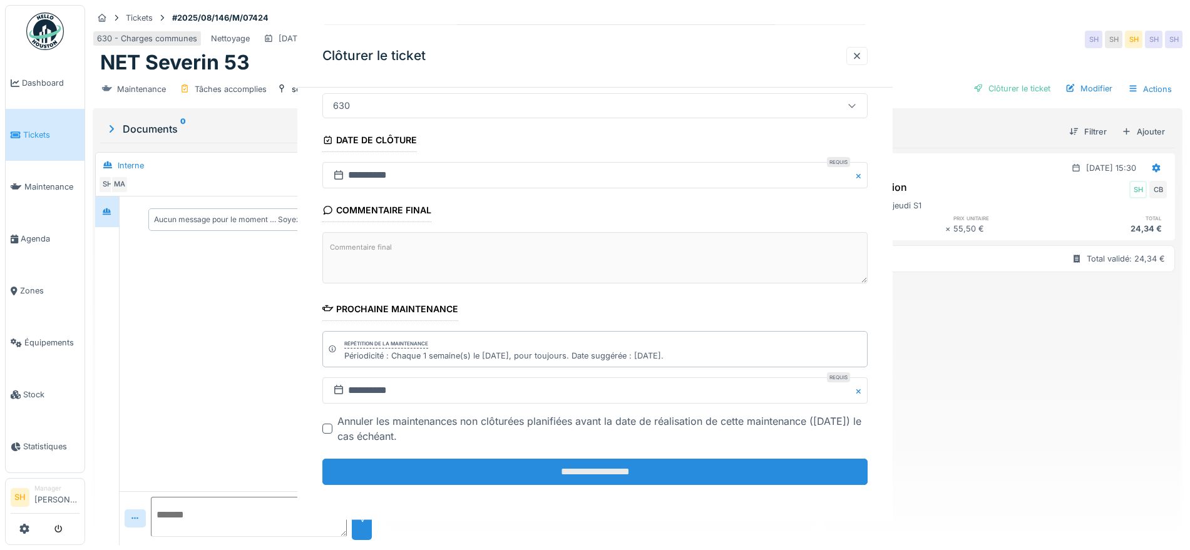
scroll to position [0, 0]
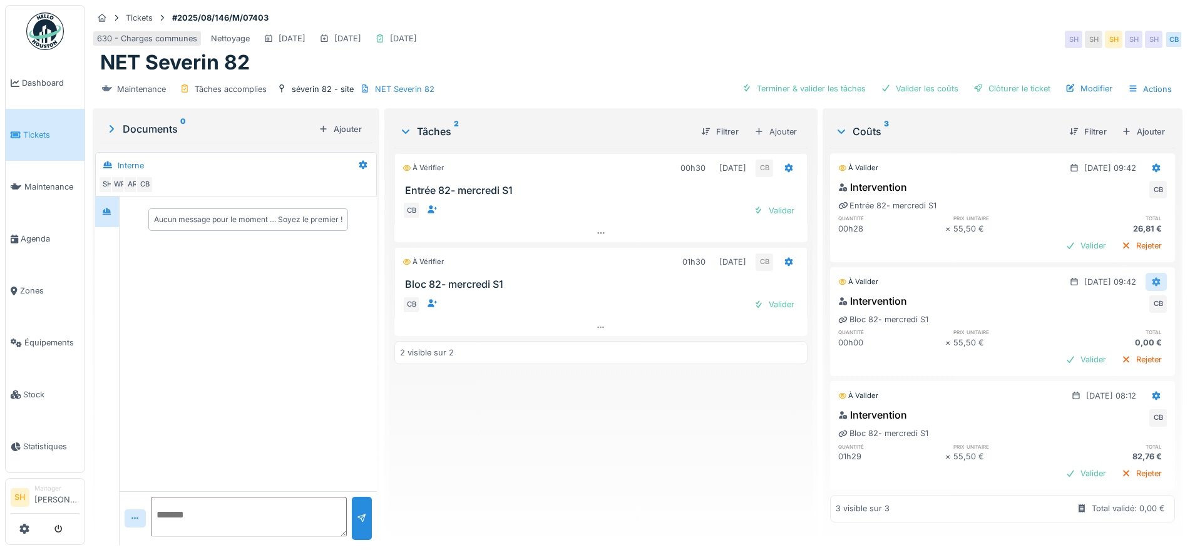
click at [1152, 281] on icon at bounding box center [1156, 282] width 8 height 9
click at [1135, 327] on div "Supprimer" at bounding box center [1143, 328] width 61 height 19
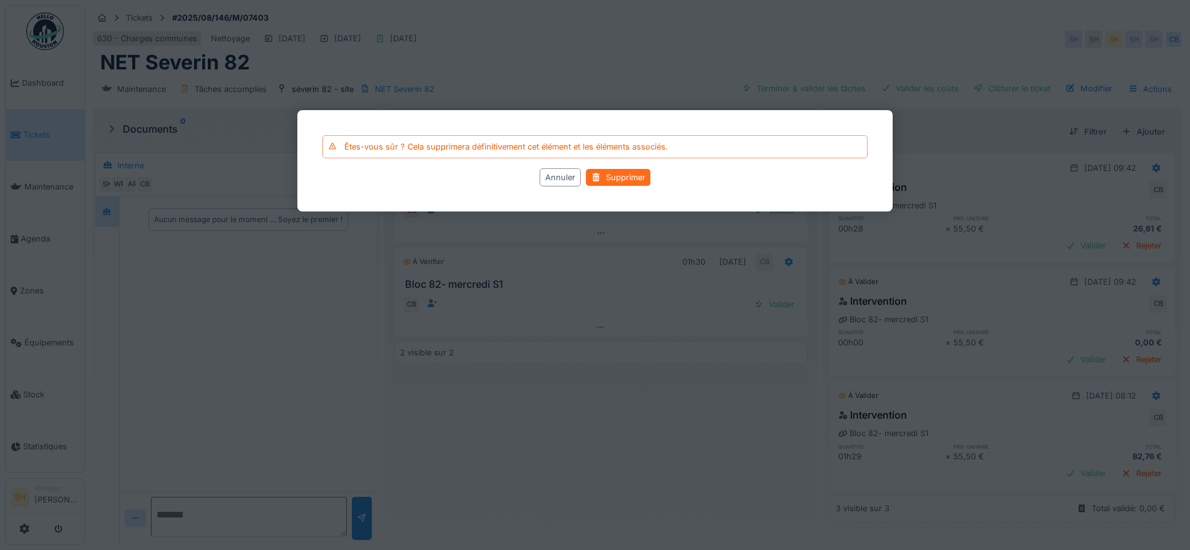
click at [620, 176] on div "Supprimer" at bounding box center [618, 177] width 64 height 17
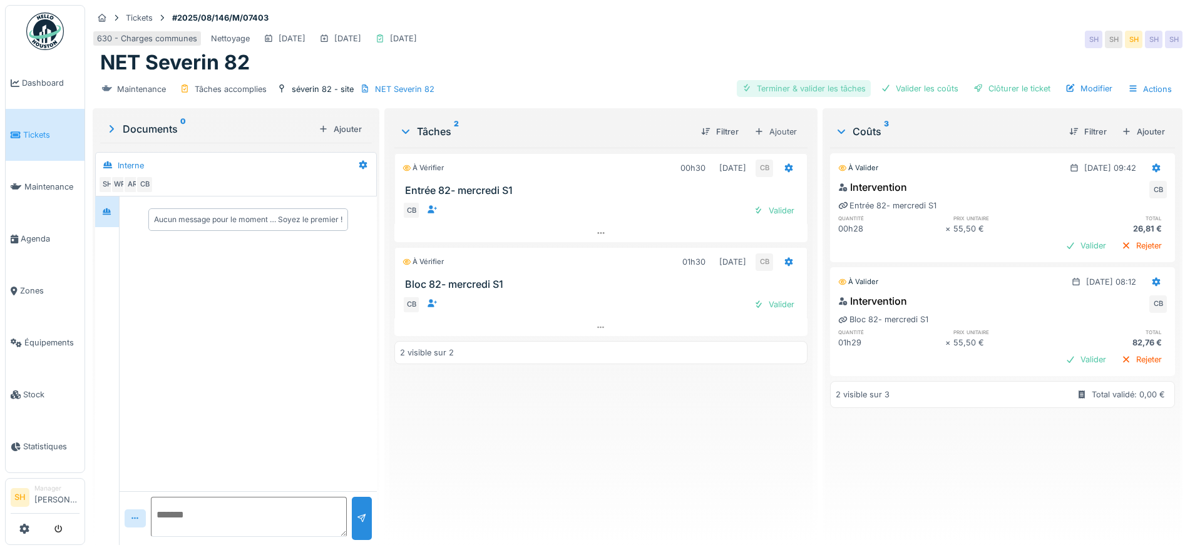
click at [812, 86] on div "Terminer & valider les tâches" at bounding box center [804, 88] width 134 height 17
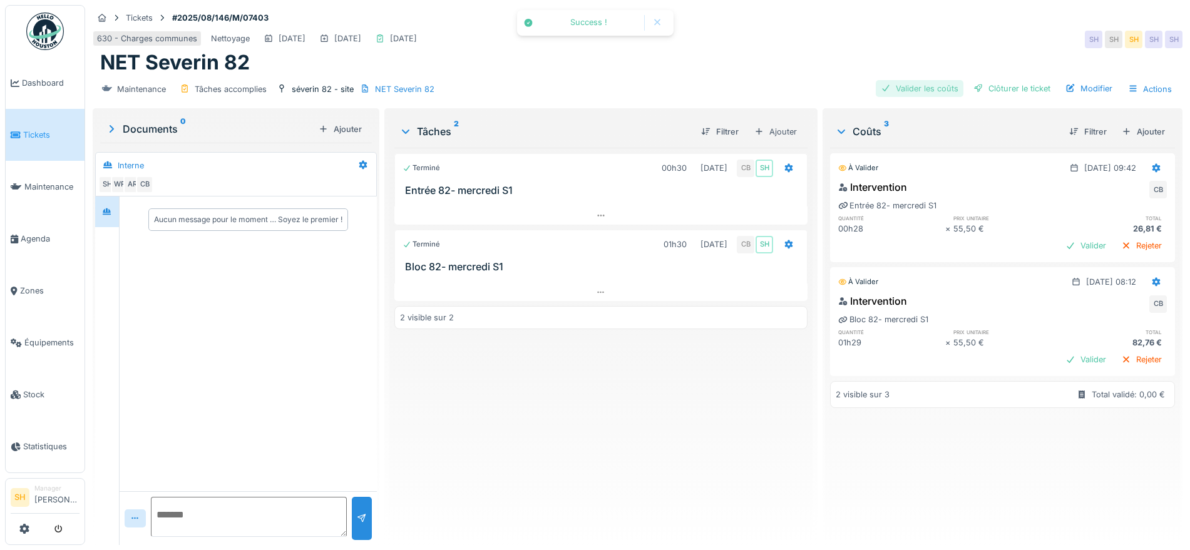
click at [933, 85] on div "Valider les coûts" at bounding box center [920, 88] width 88 height 17
click at [986, 90] on div "Clôturer le ticket" at bounding box center [1011, 88] width 87 height 17
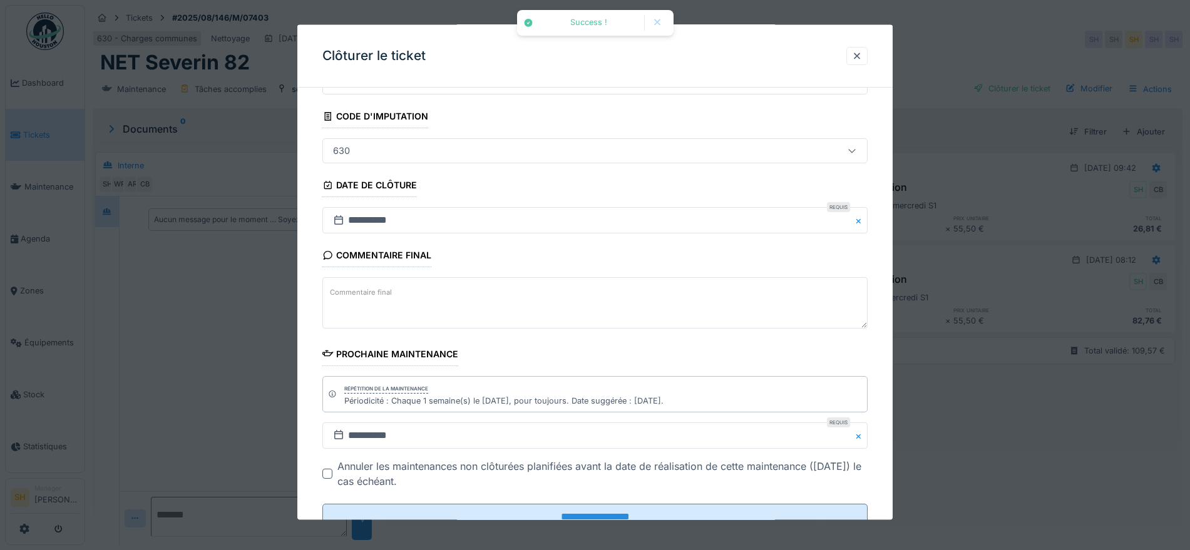
scroll to position [107, 0]
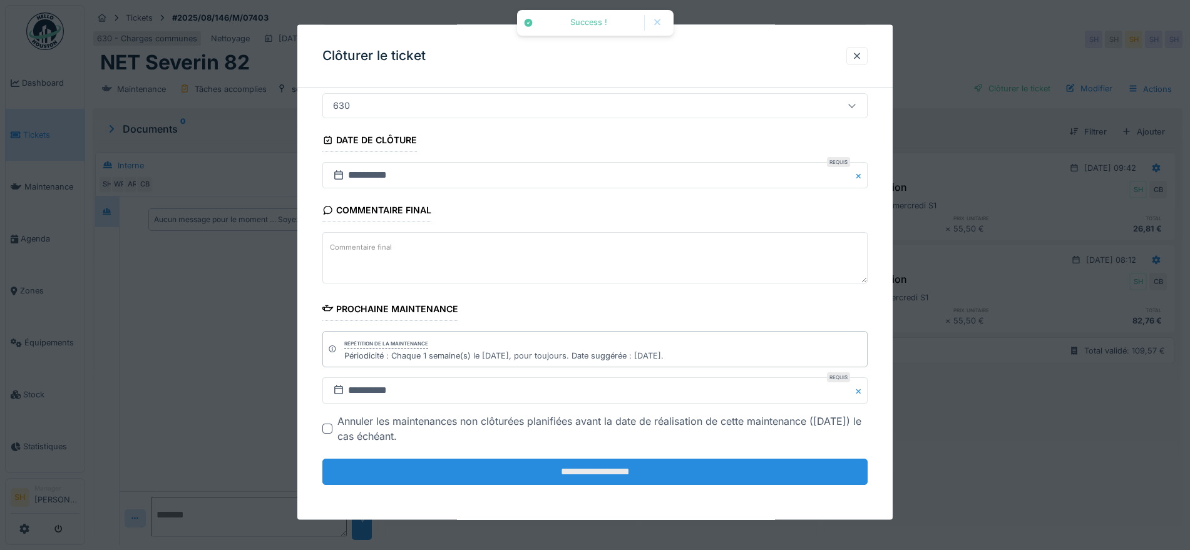
click at [730, 473] on input "**********" at bounding box center [594, 472] width 545 height 26
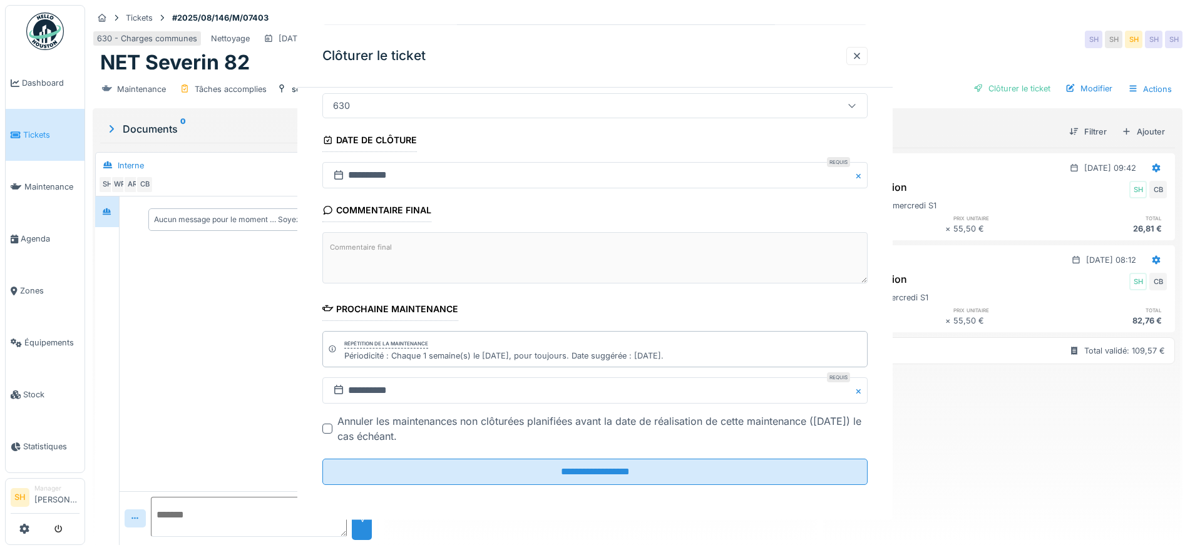
scroll to position [0, 0]
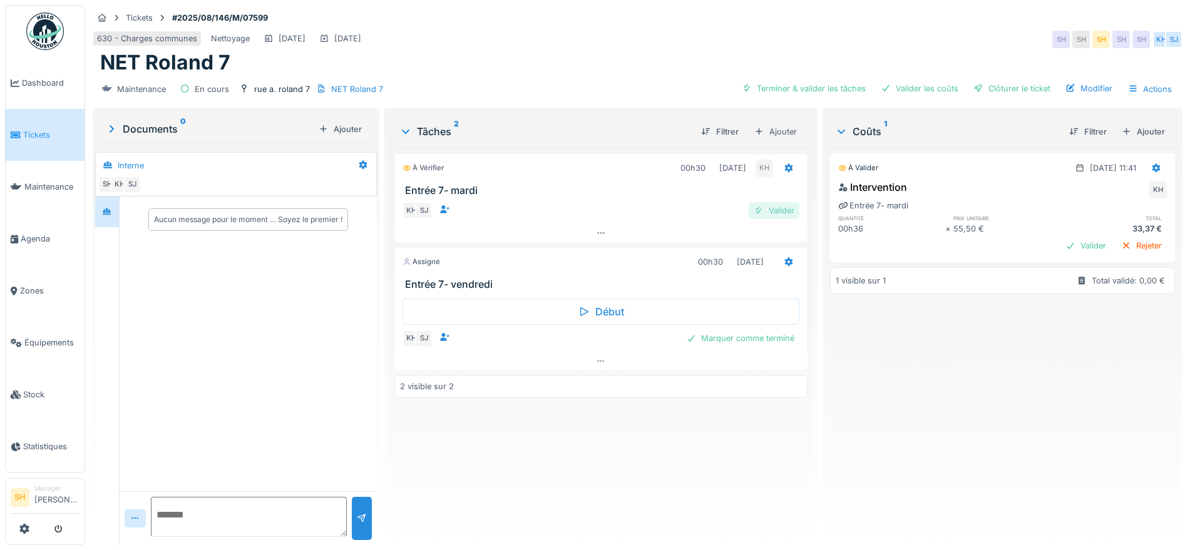
click at [770, 212] on div "Valider" at bounding box center [774, 210] width 51 height 17
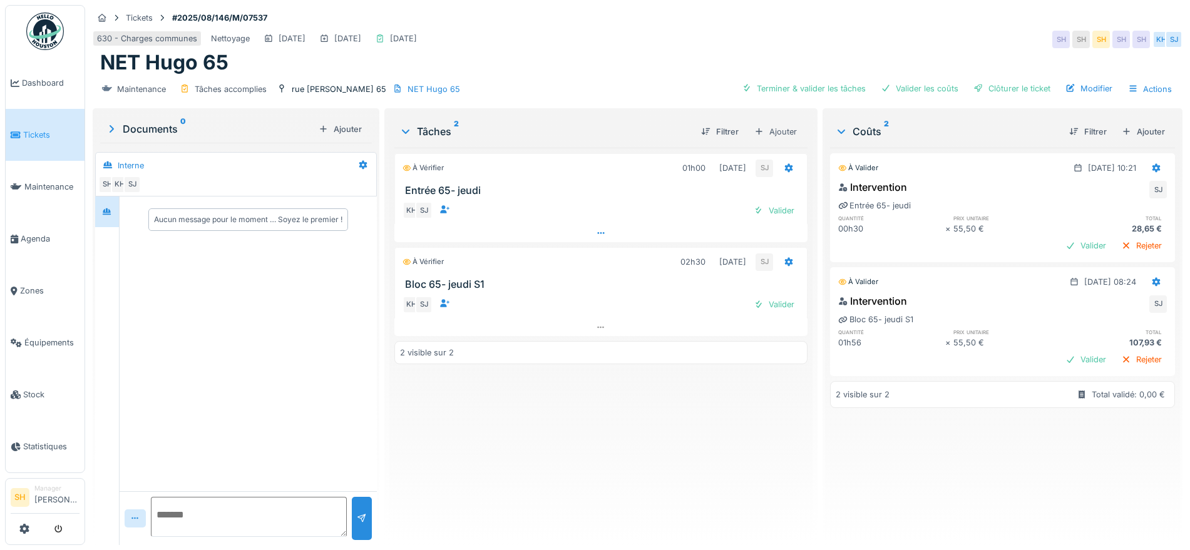
drag, startPoint x: 778, startPoint y: 302, endPoint x: 782, endPoint y: 241, distance: 60.8
click at [778, 293] on div "KH SJ Valider" at bounding box center [600, 305] width 413 height 28
click at [775, 207] on div "Valider" at bounding box center [774, 210] width 51 height 17
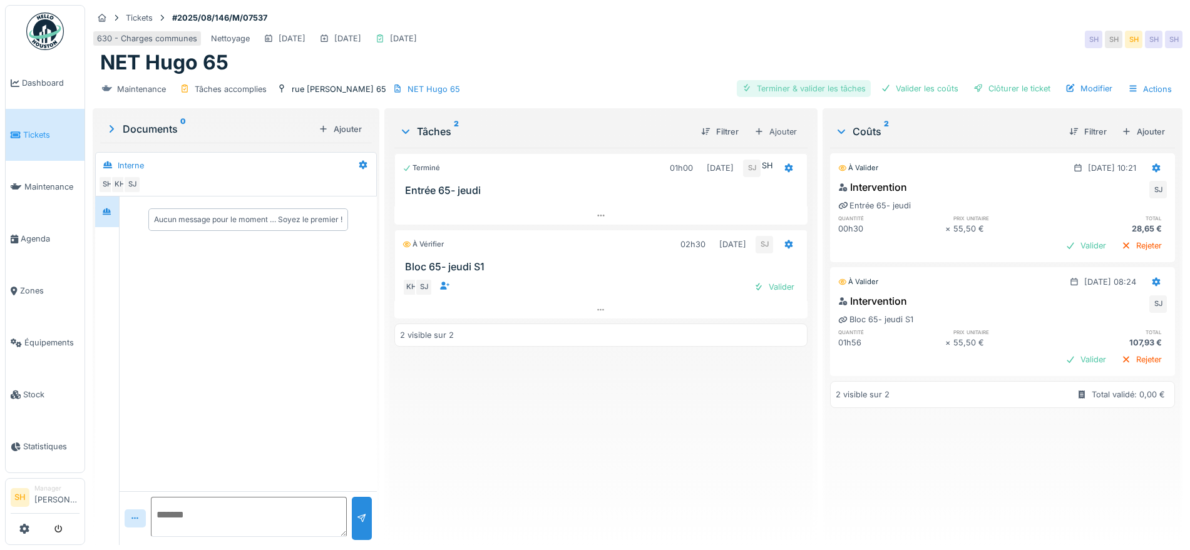
click at [800, 89] on div "Terminer & valider les tâches" at bounding box center [804, 88] width 134 height 17
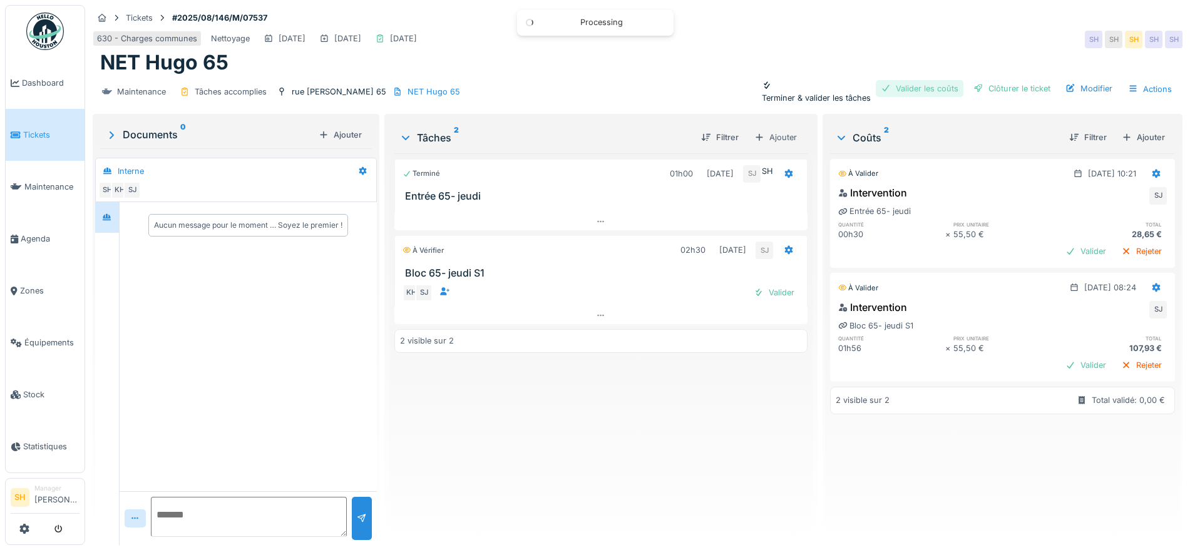
click at [886, 88] on div "Valider les coûts" at bounding box center [920, 88] width 88 height 17
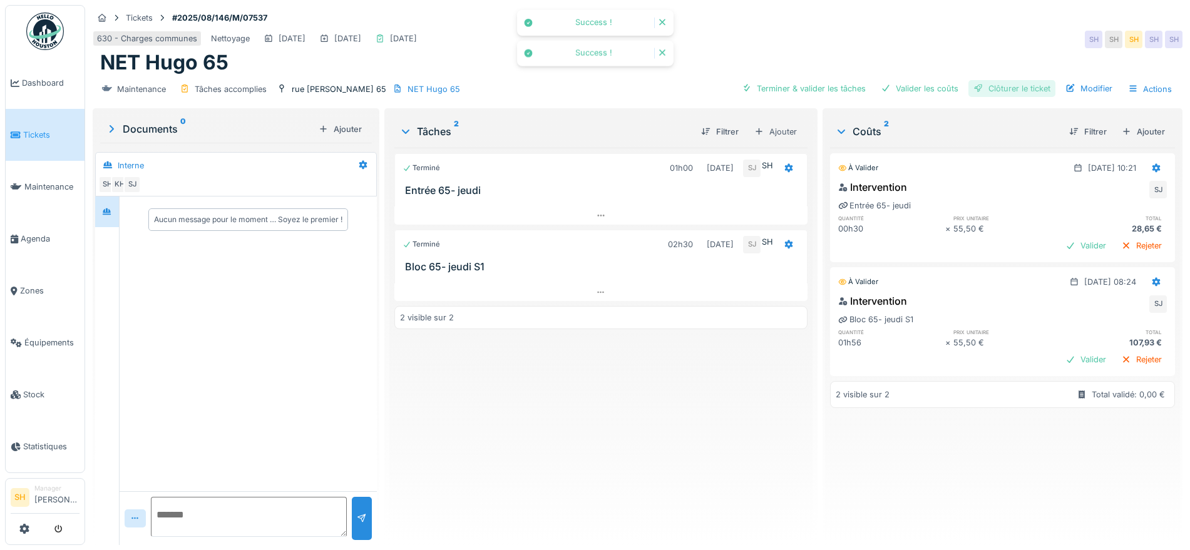
click at [986, 88] on div "Clôturer le ticket" at bounding box center [1011, 88] width 87 height 17
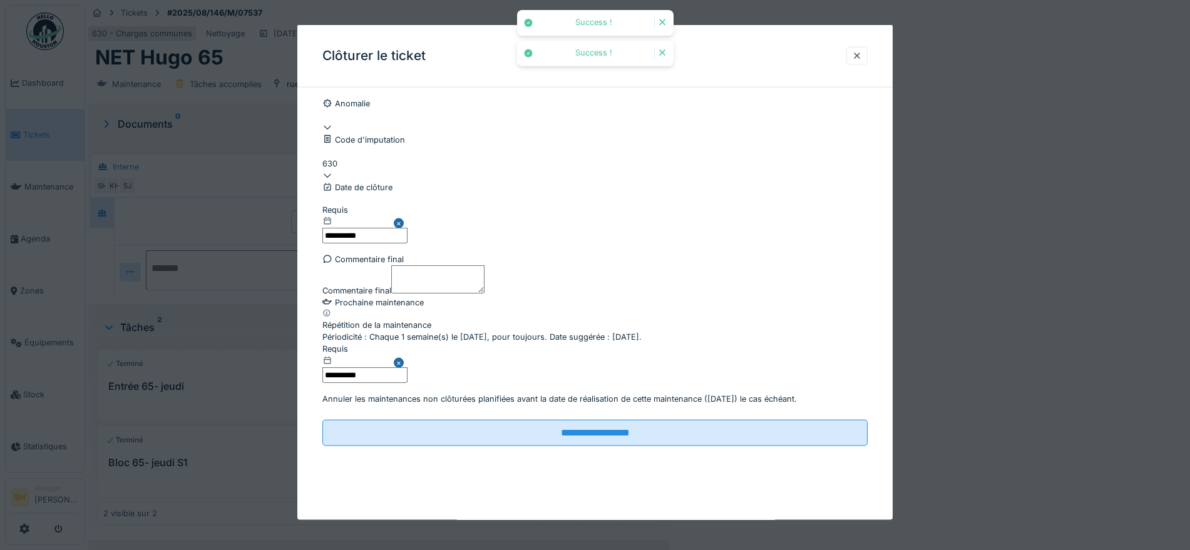
scroll to position [107, 0]
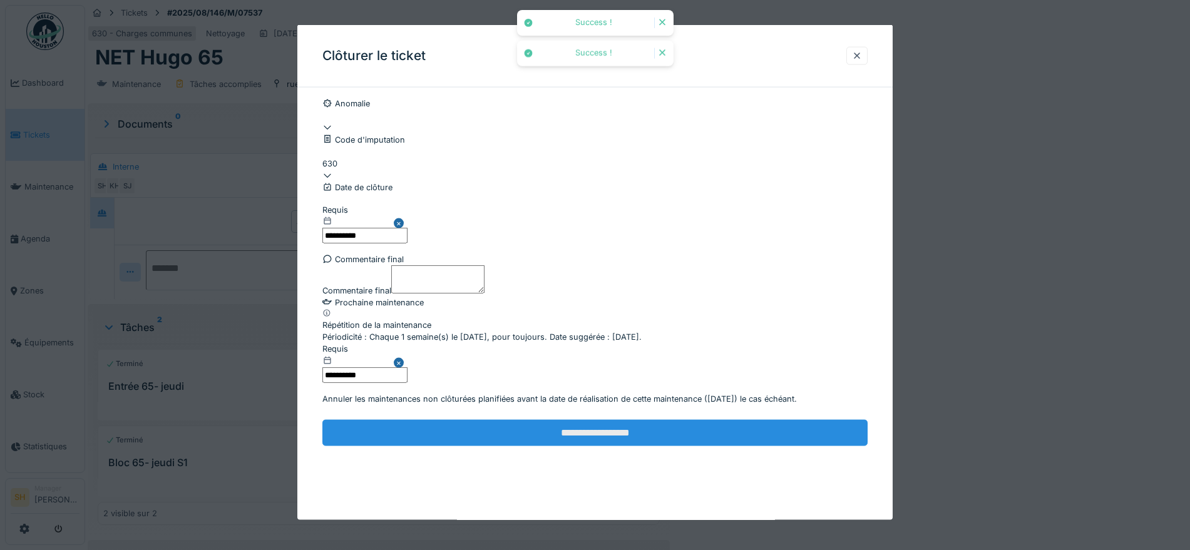
click at [617, 446] on input "**********" at bounding box center [594, 432] width 545 height 26
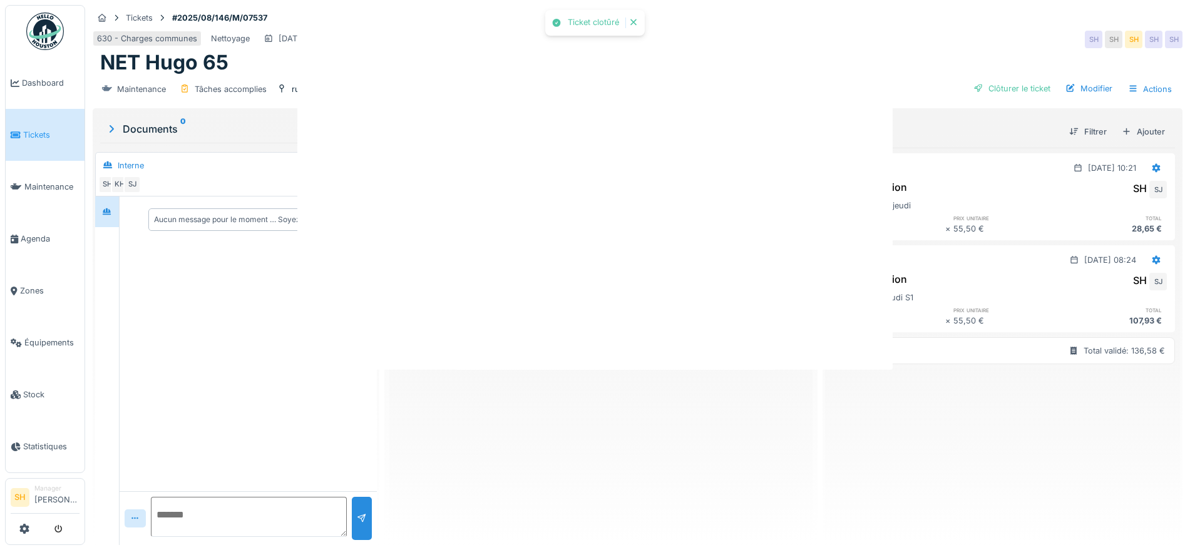
scroll to position [0, 0]
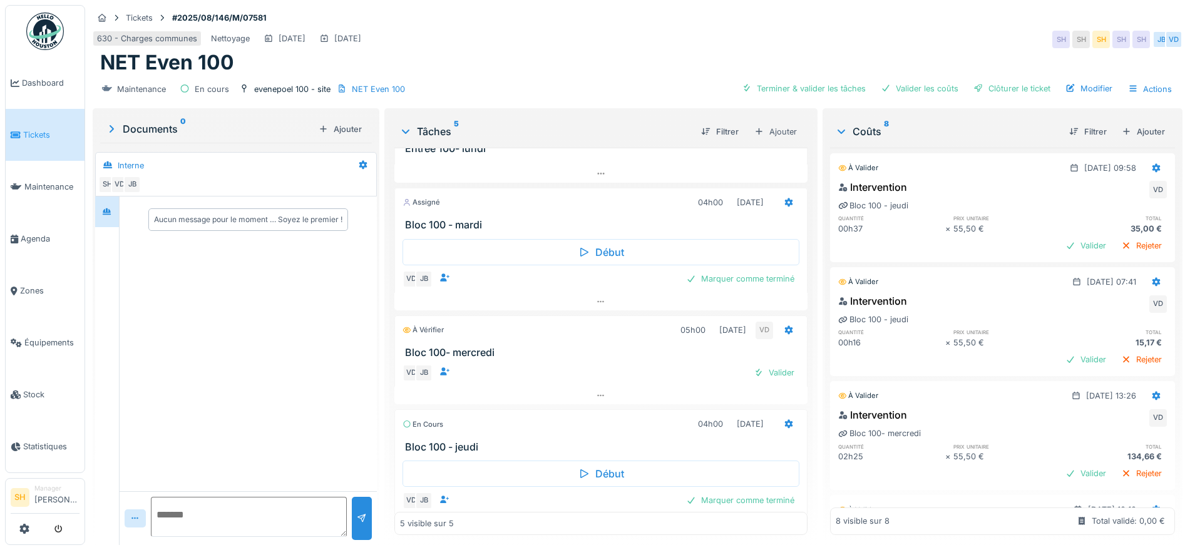
scroll to position [78, 0]
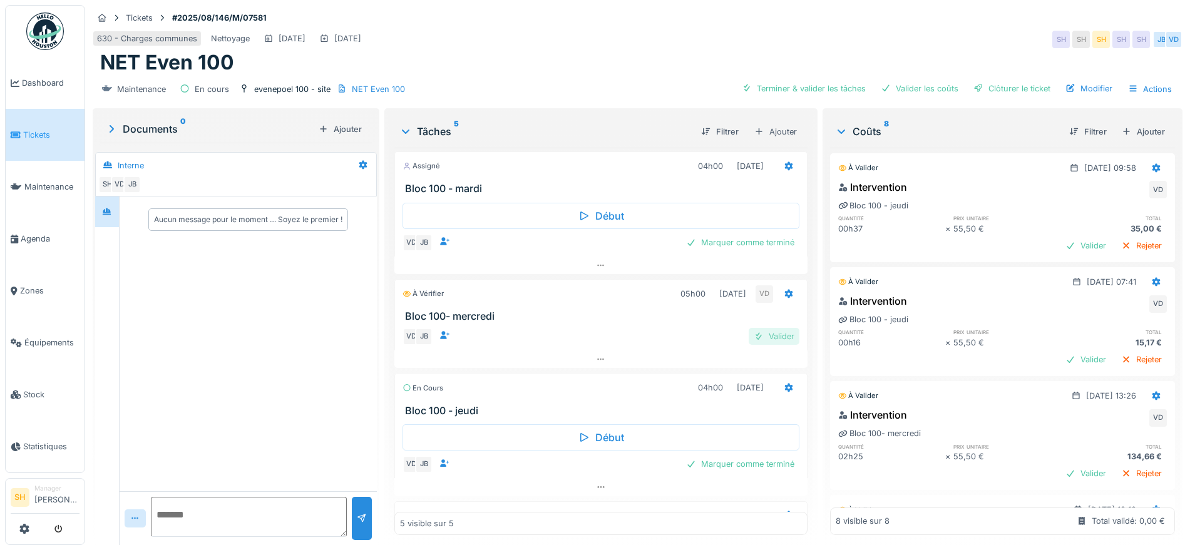
click at [753, 338] on div "Valider" at bounding box center [774, 336] width 51 height 17
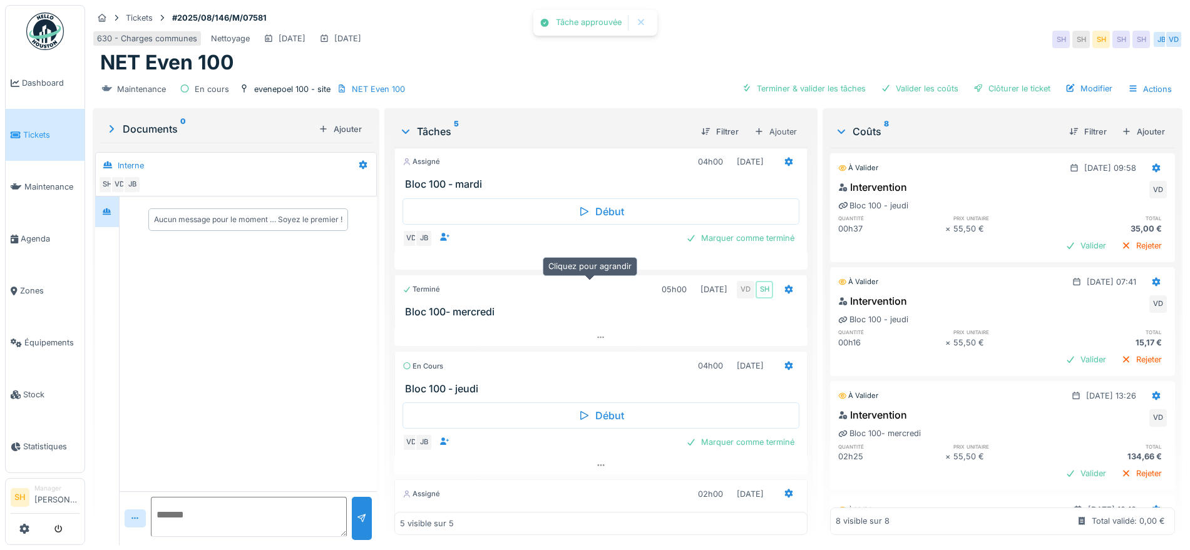
scroll to position [24, 0]
